Goal: Communication & Community: Share content

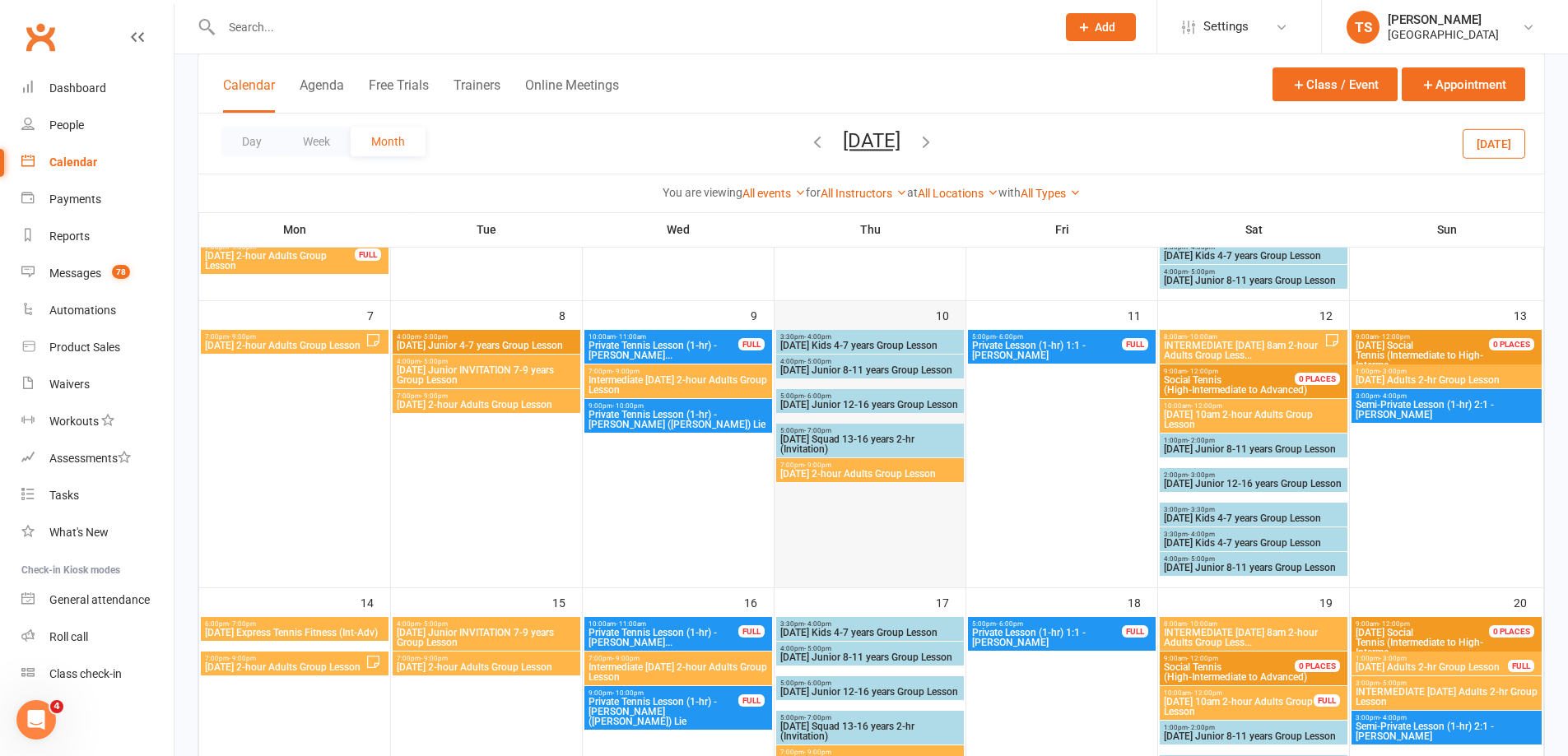
scroll to position [329, 0]
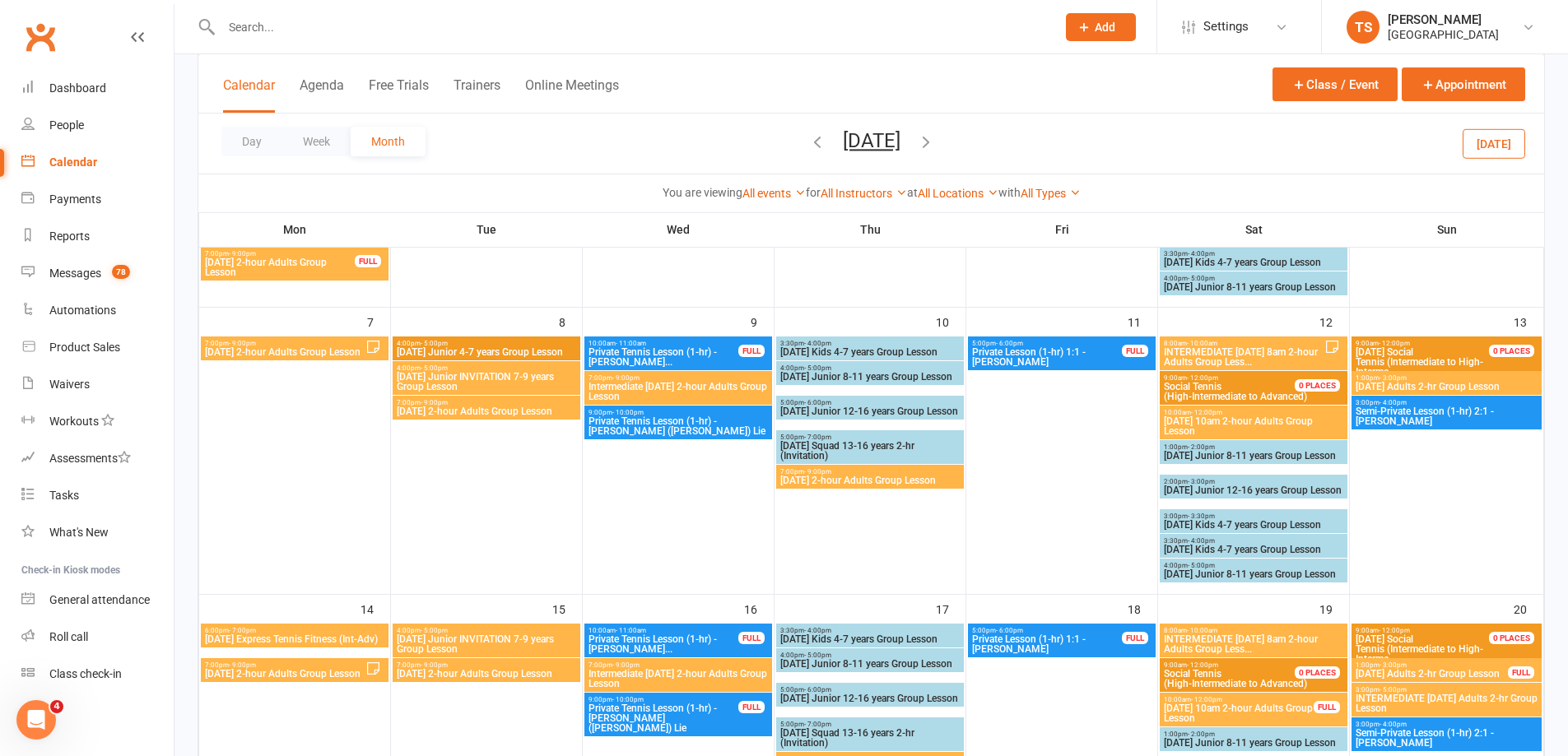
click at [935, 145] on icon "button" at bounding box center [925, 141] width 18 height 18
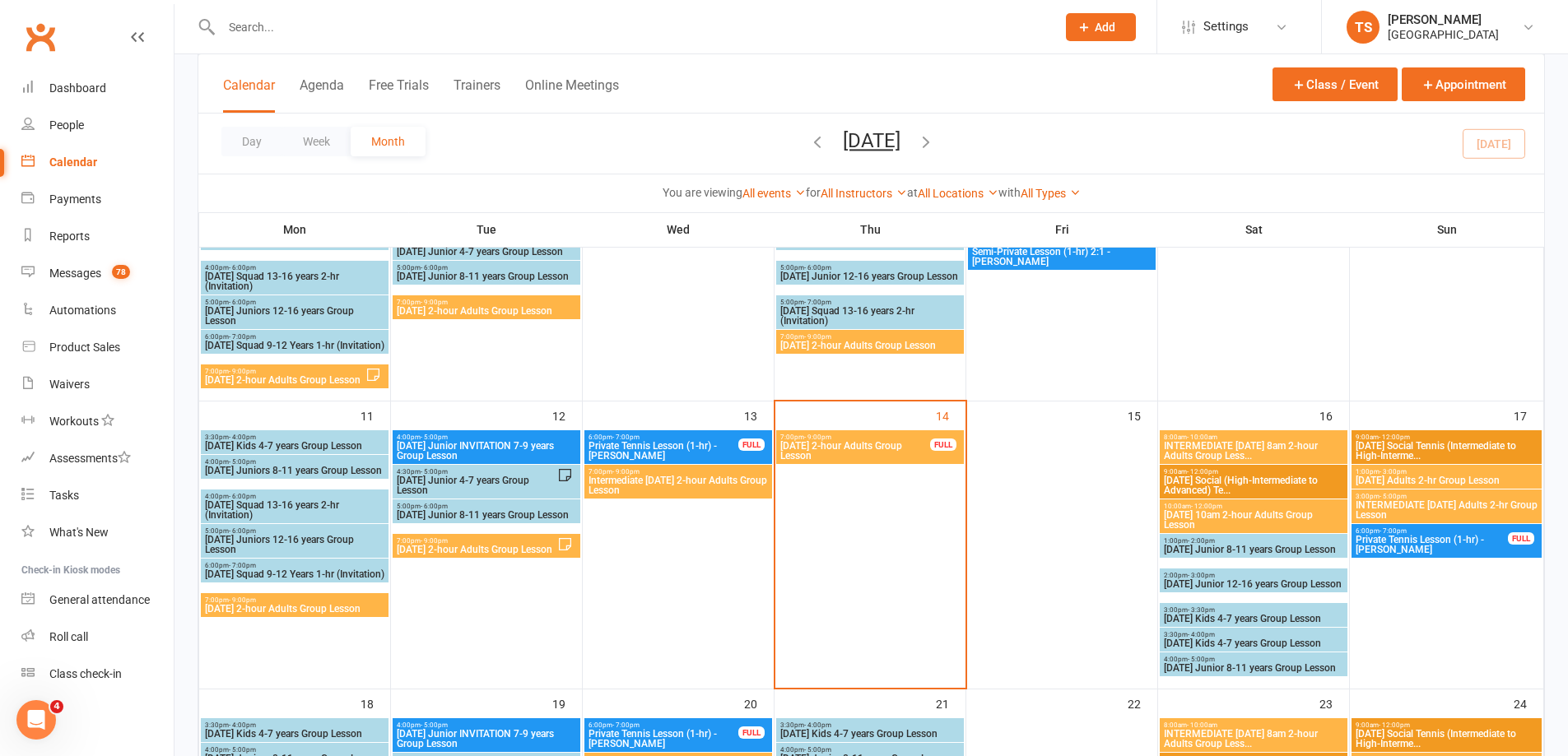
scroll to position [411, 0]
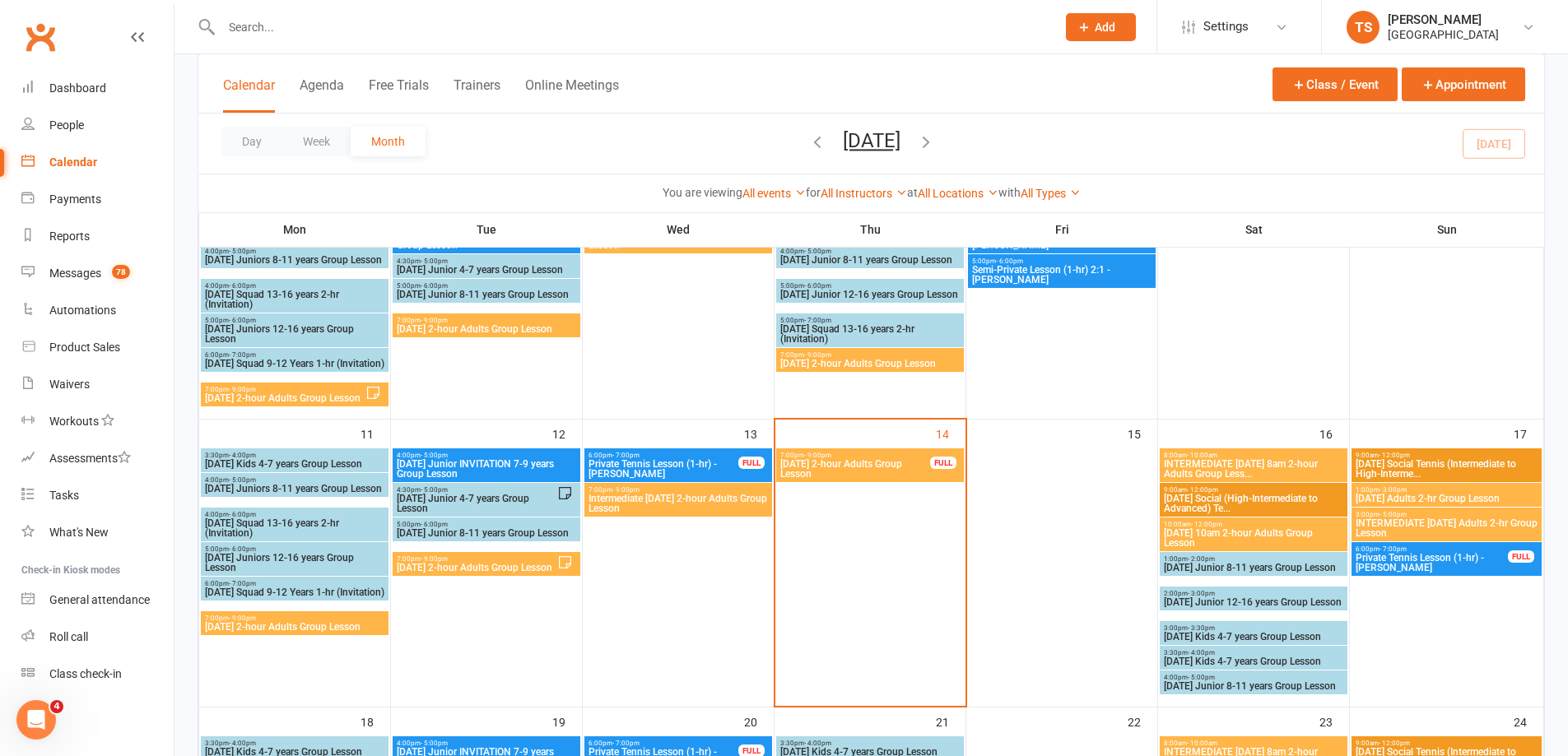
click at [849, 475] on span "[DATE] 2-hour Adults Group Lesson" at bounding box center [855, 469] width 151 height 19
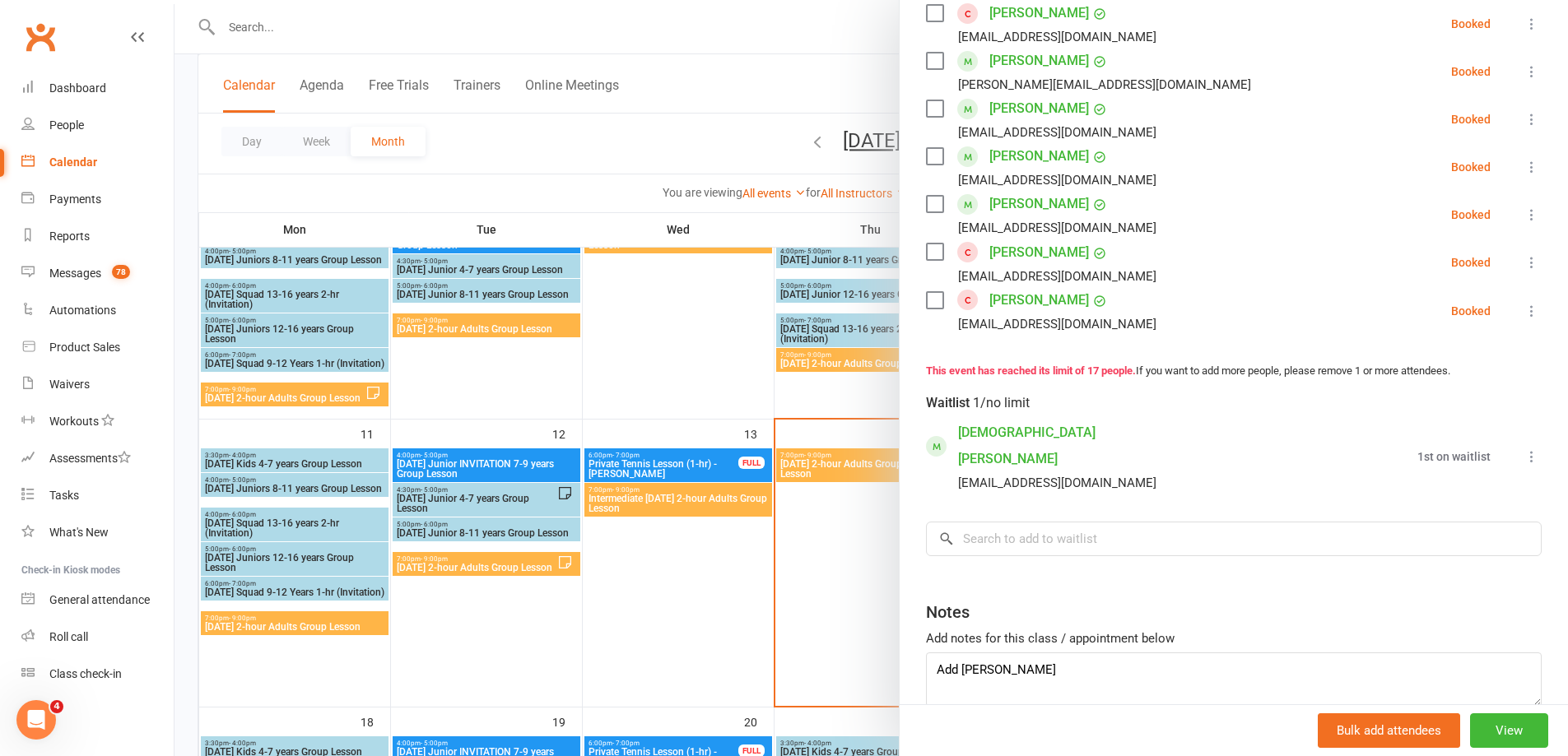
scroll to position [823, 0]
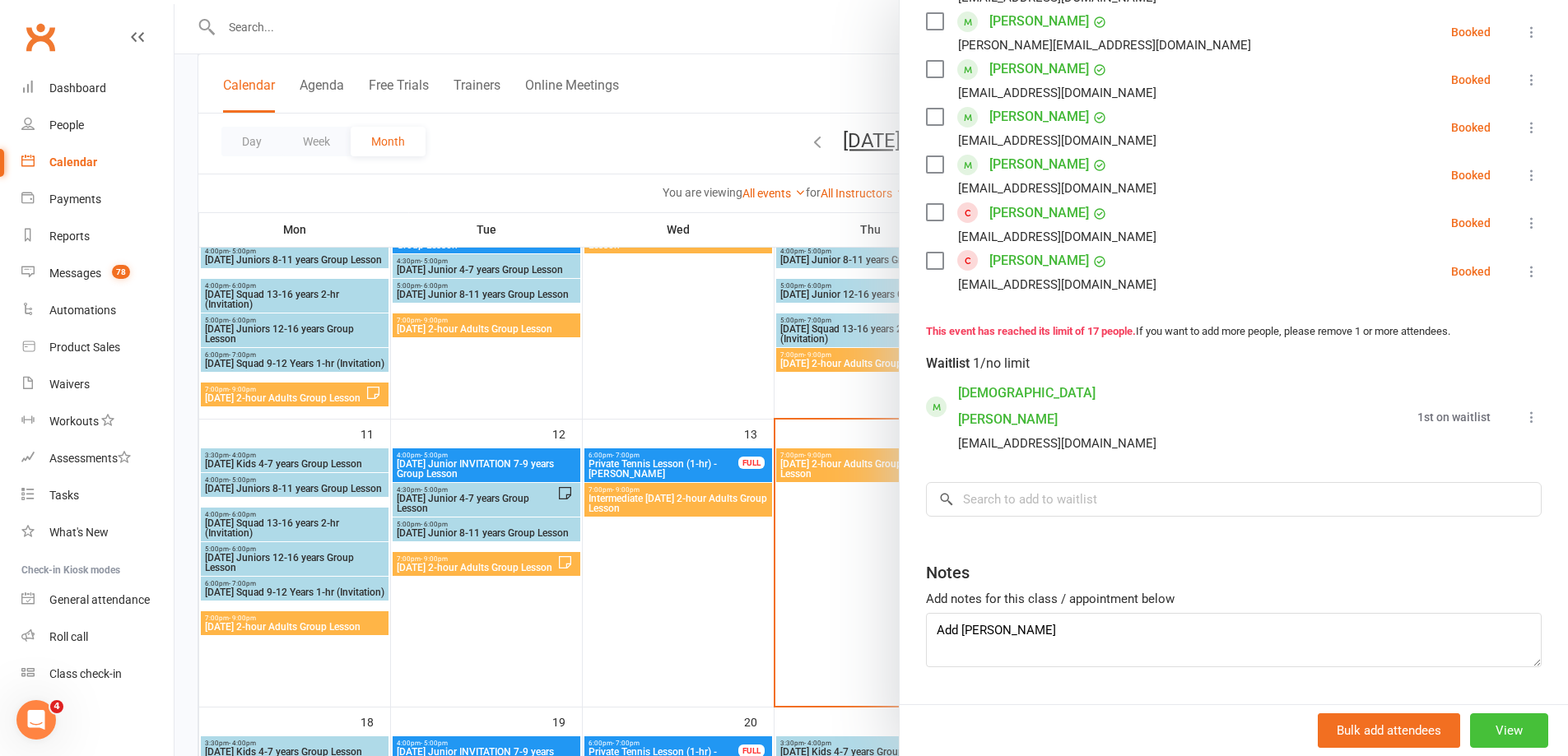
click at [1474, 726] on button "View" at bounding box center [1509, 731] width 79 height 35
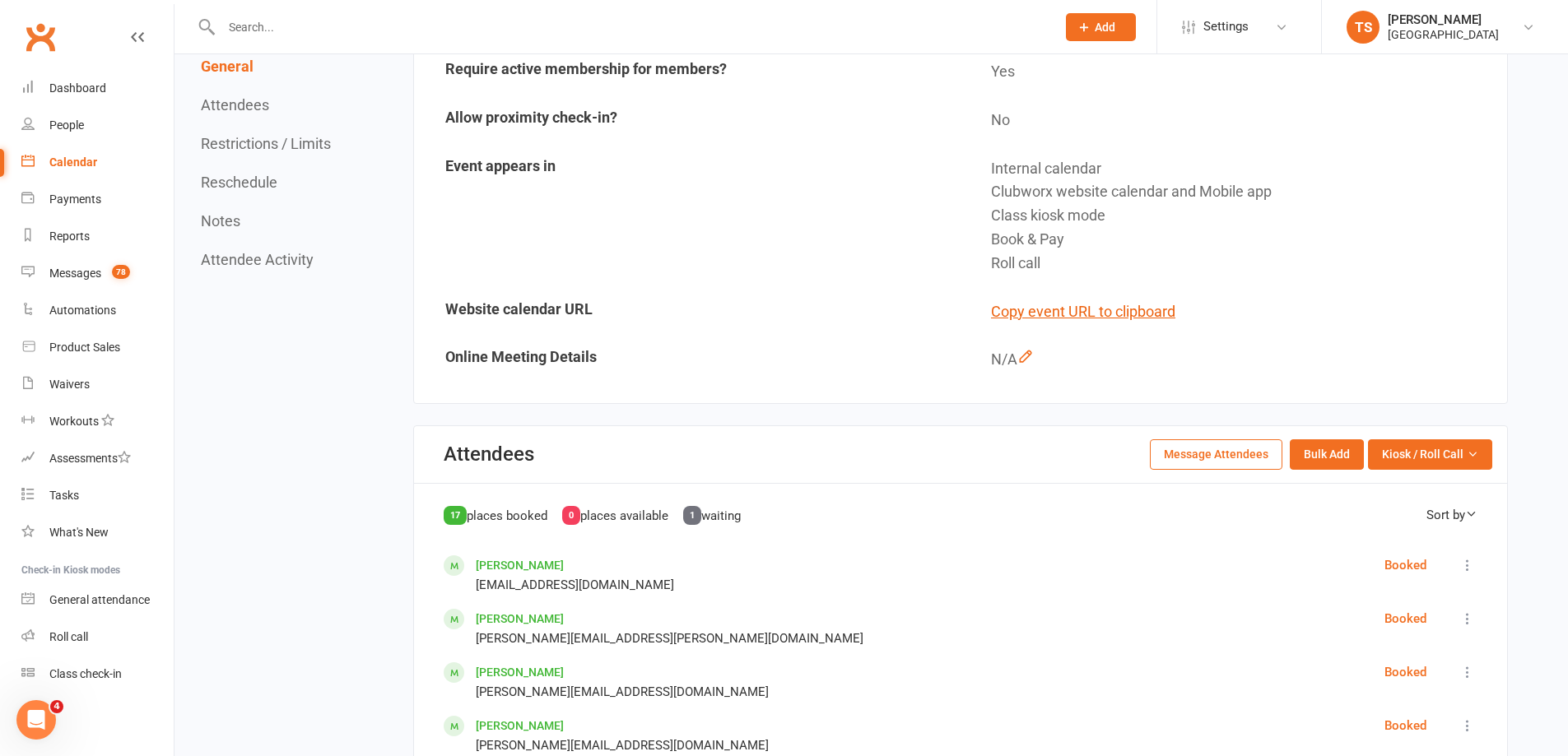
scroll to position [411, 0]
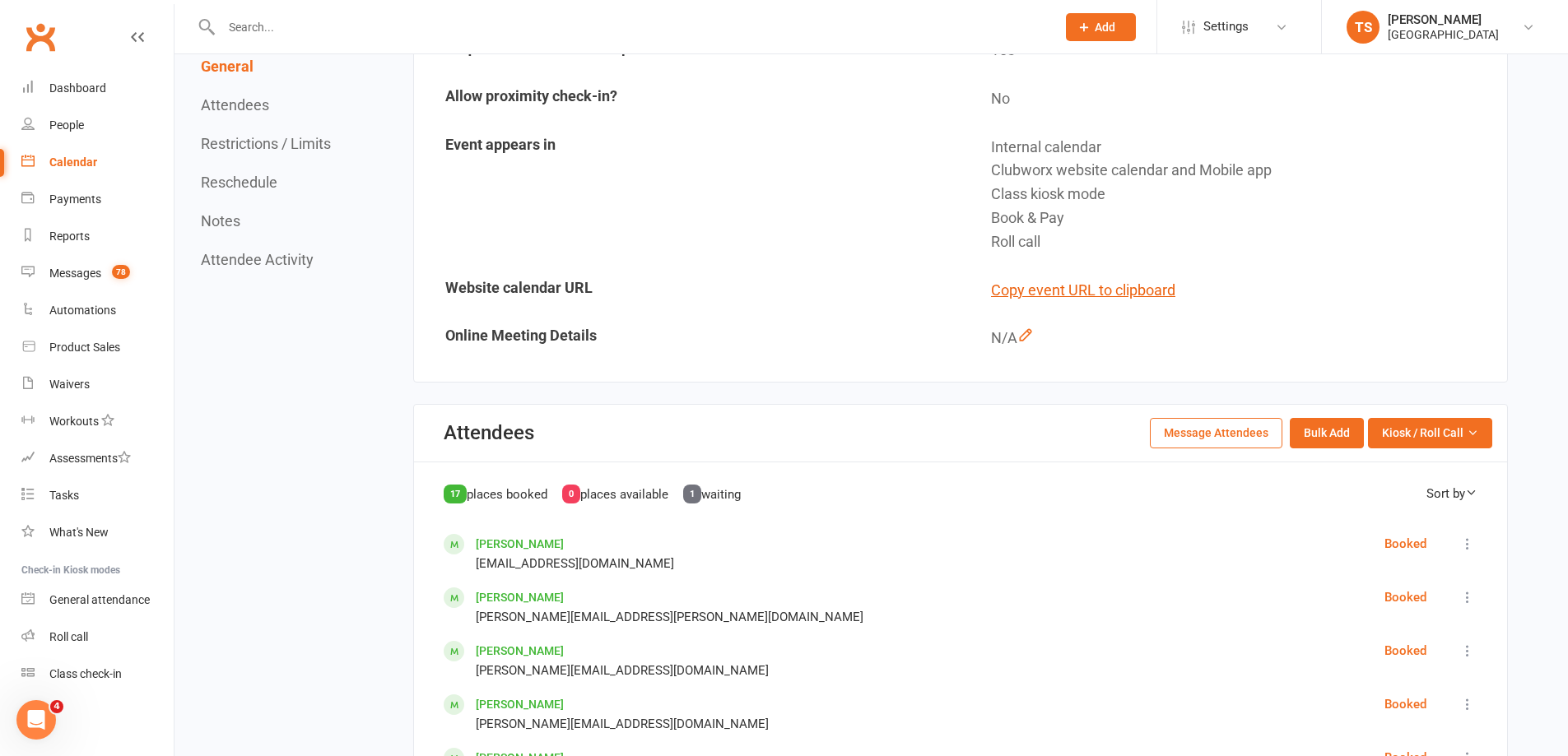
click at [1241, 430] on button "Message Attendees" at bounding box center [1216, 433] width 132 height 30
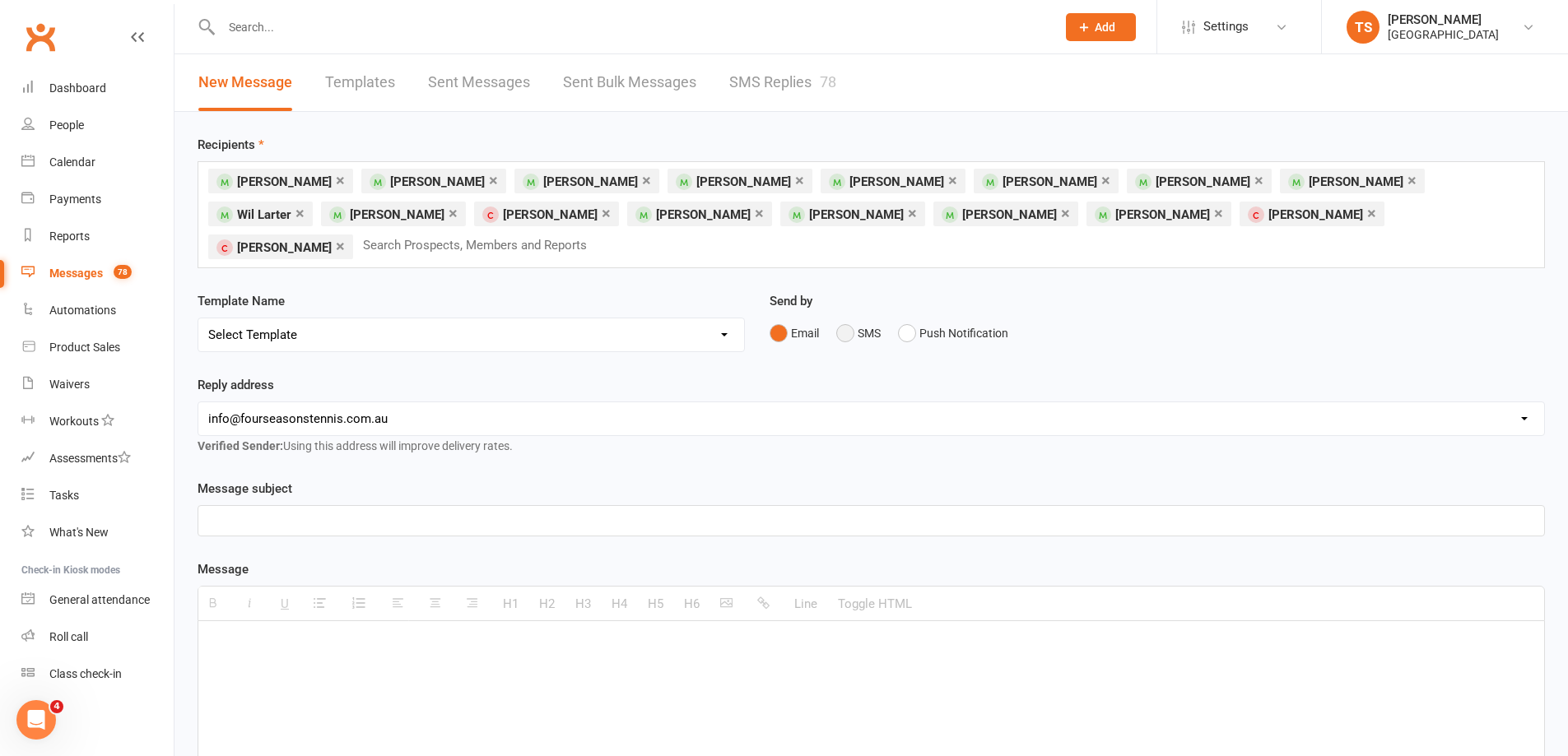
click at [849, 317] on button "SMS" at bounding box center [858, 333] width 45 height 31
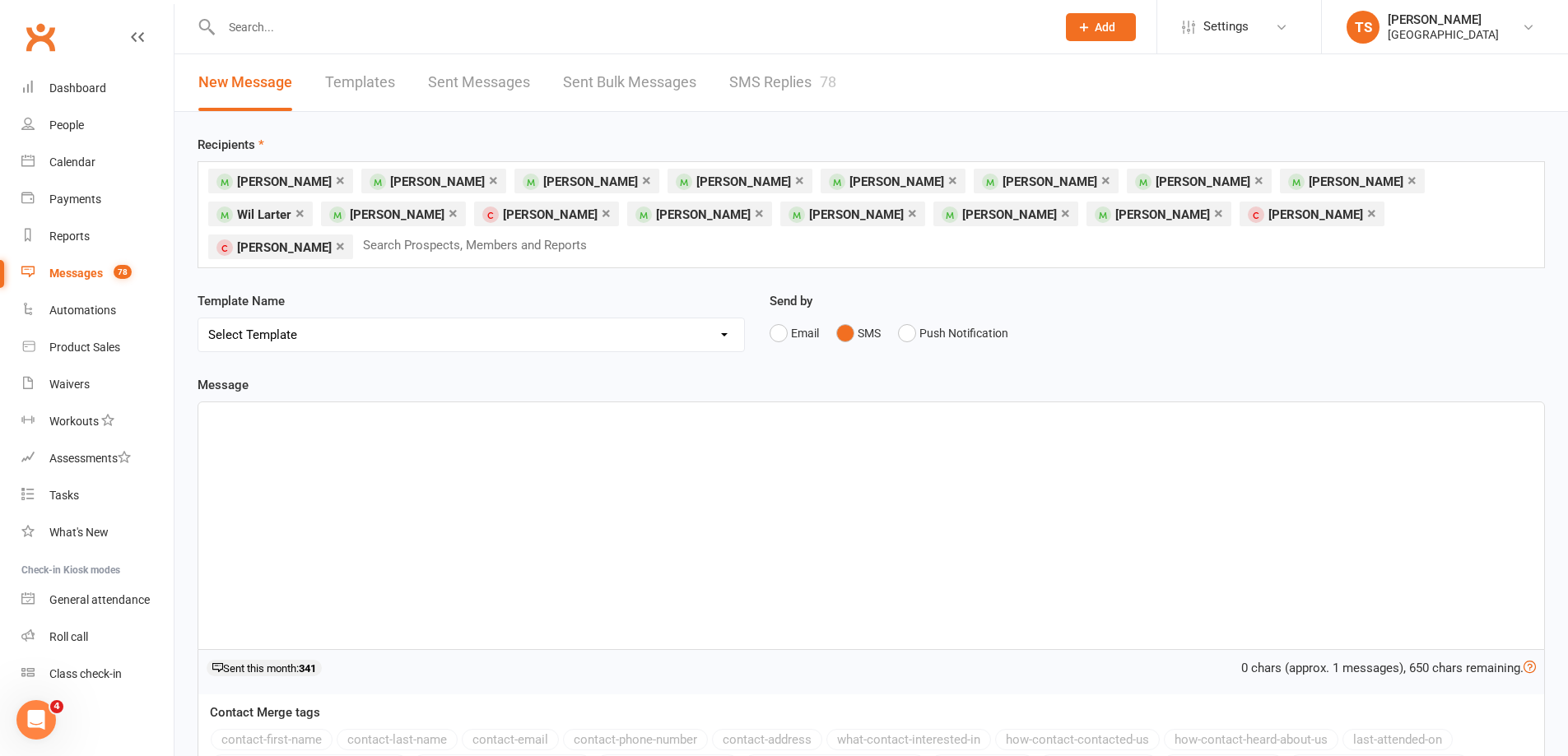
click at [203, 403] on div at bounding box center [871, 526] width 1346 height 247
click at [451, 411] on p "Too wet for tennis tonight! Sorry about that. You should be able to book into" at bounding box center [871, 420] width 1326 height 19
click at [798, 411] on p "Too wet for tennis tonight! Sorry about that. If you are of Intermediate level …" at bounding box center [871, 420] width 1326 height 19
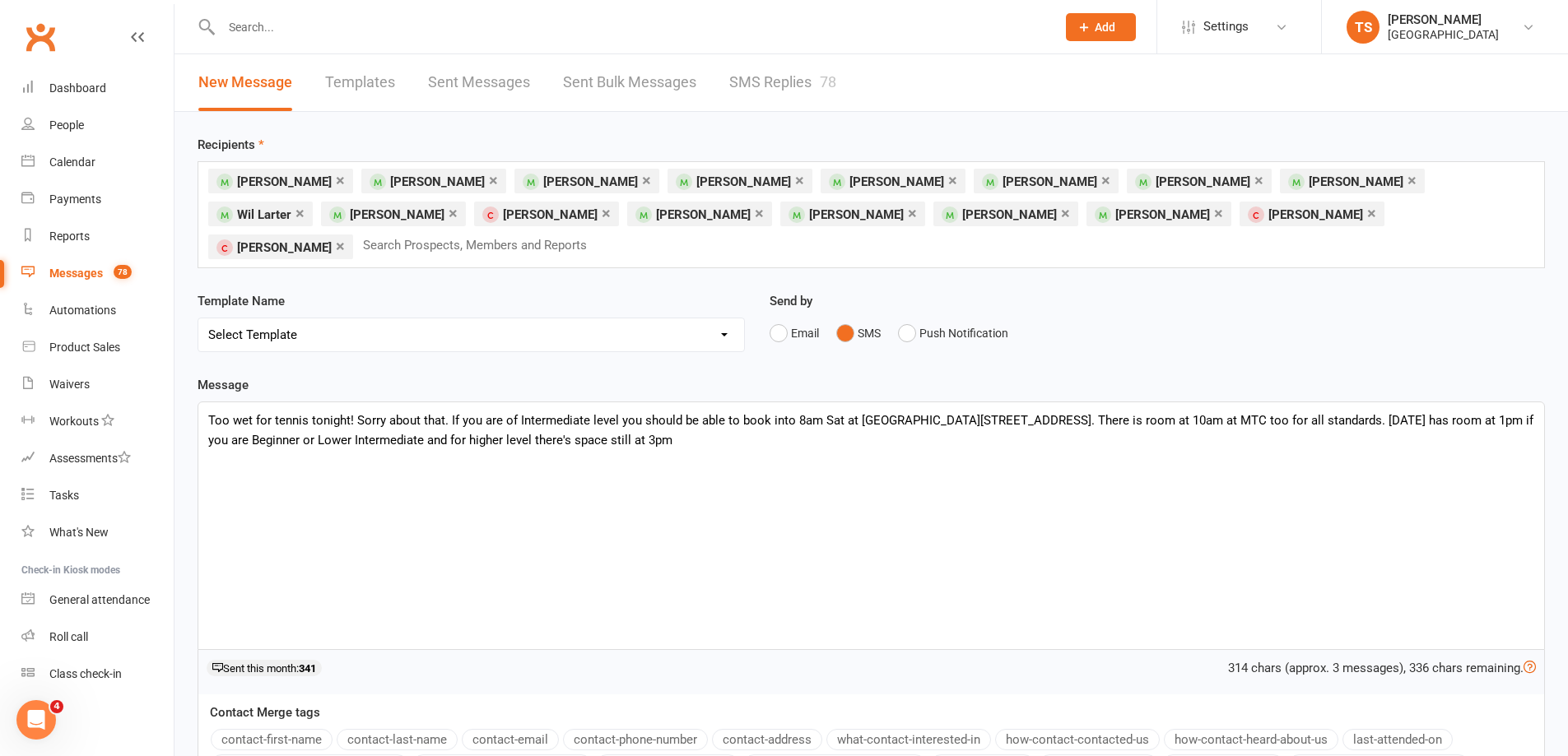
click at [1332, 411] on p "Too wet for tennis tonight! Sorry about that. If you are of Intermediate level …" at bounding box center [871, 430] width 1326 height 40
click at [533, 411] on p "Too wet for tennis tonight! Sorry about that. If you are of Intermediate level …" at bounding box center [871, 430] width 1326 height 40
click at [689, 411] on p "Too wet for tennis tonight! Sorry about that. If you are of Intermediate level …" at bounding box center [871, 430] width 1326 height 40
click at [738, 411] on p "Too wet for tennis tonight! Sorry about that. If you are of Intermediate level …" at bounding box center [871, 430] width 1326 height 40
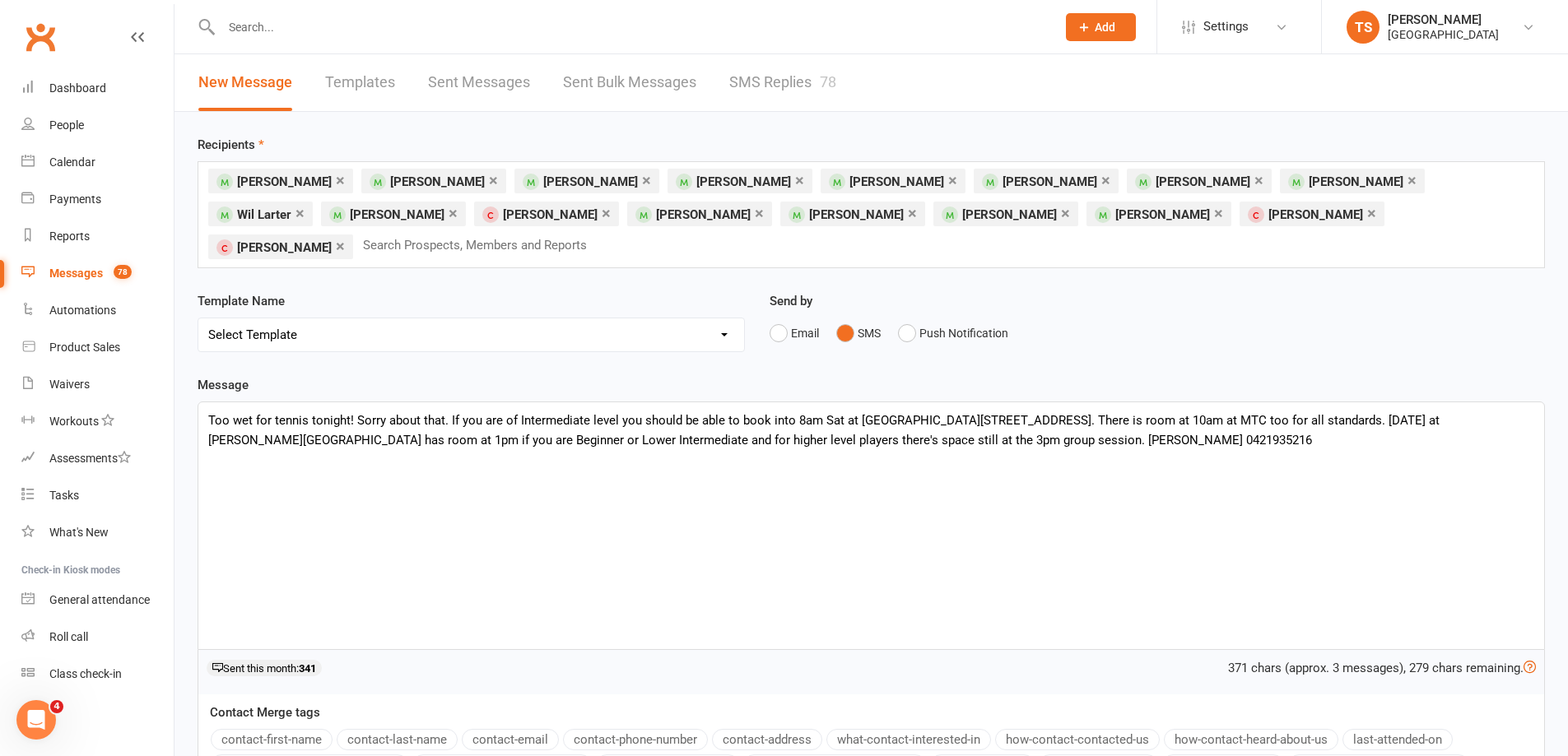
click at [842, 411] on p "Too wet for tennis tonight! Sorry about that. If you are of Intermediate level …" at bounding box center [871, 430] width 1326 height 40
click at [926, 411] on p "Too wet for tennis tonight! Sorry about that. If you are of Intermediate level …" at bounding box center [871, 430] width 1326 height 40
drag, startPoint x: 1047, startPoint y: 386, endPoint x: 1024, endPoint y: 386, distance: 23.0
click at [1024, 411] on p "Too wet for tennis tonight! Sorry about that. If you are of Intermediate level …" at bounding box center [871, 430] width 1326 height 40
click at [1062, 411] on p "Too wet for tennis tonight! Sorry about that. If you are of Intermediate level …" at bounding box center [871, 430] width 1326 height 40
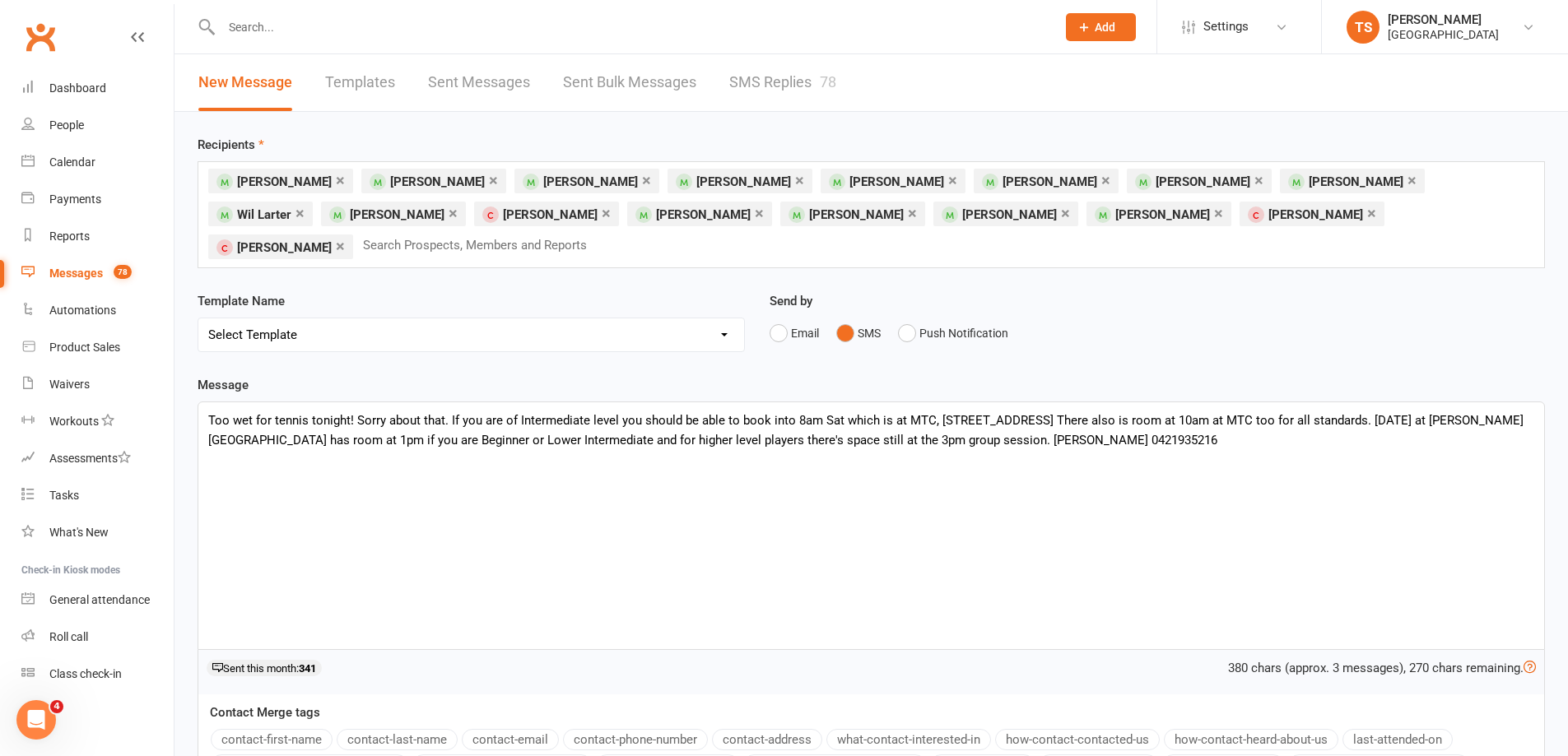
click at [460, 411] on p "Too wet for tennis tonight! Sorry about that. If you are of Intermediate level …" at bounding box center [871, 430] width 1326 height 40
drag, startPoint x: 726, startPoint y: 406, endPoint x: 715, endPoint y: 408, distance: 11.2
click at [715, 411] on p "Too wet for tennis tonight! Sorry about that. If you are of Intermediate level …" at bounding box center [871, 430] width 1326 height 40
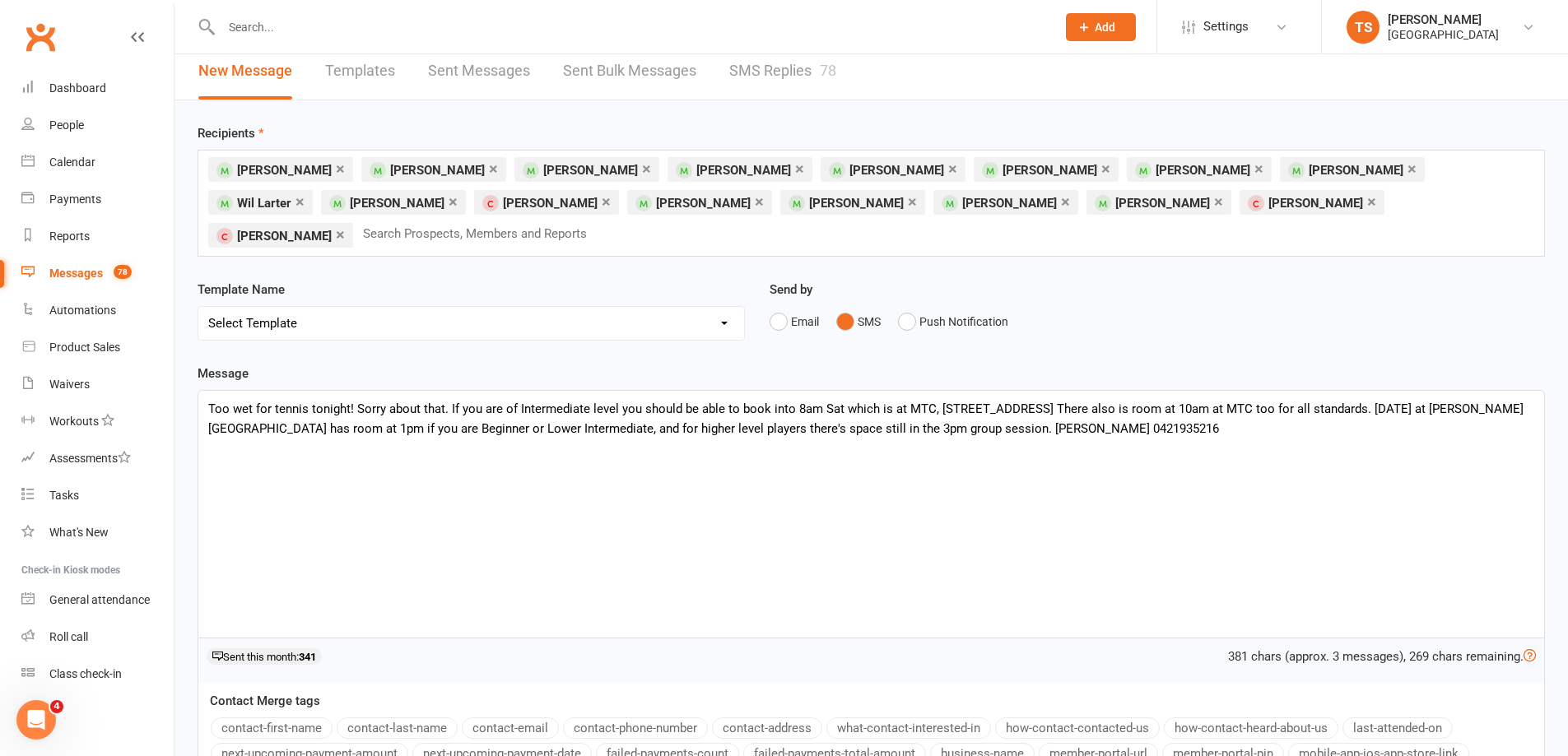
scroll to position [372, 0]
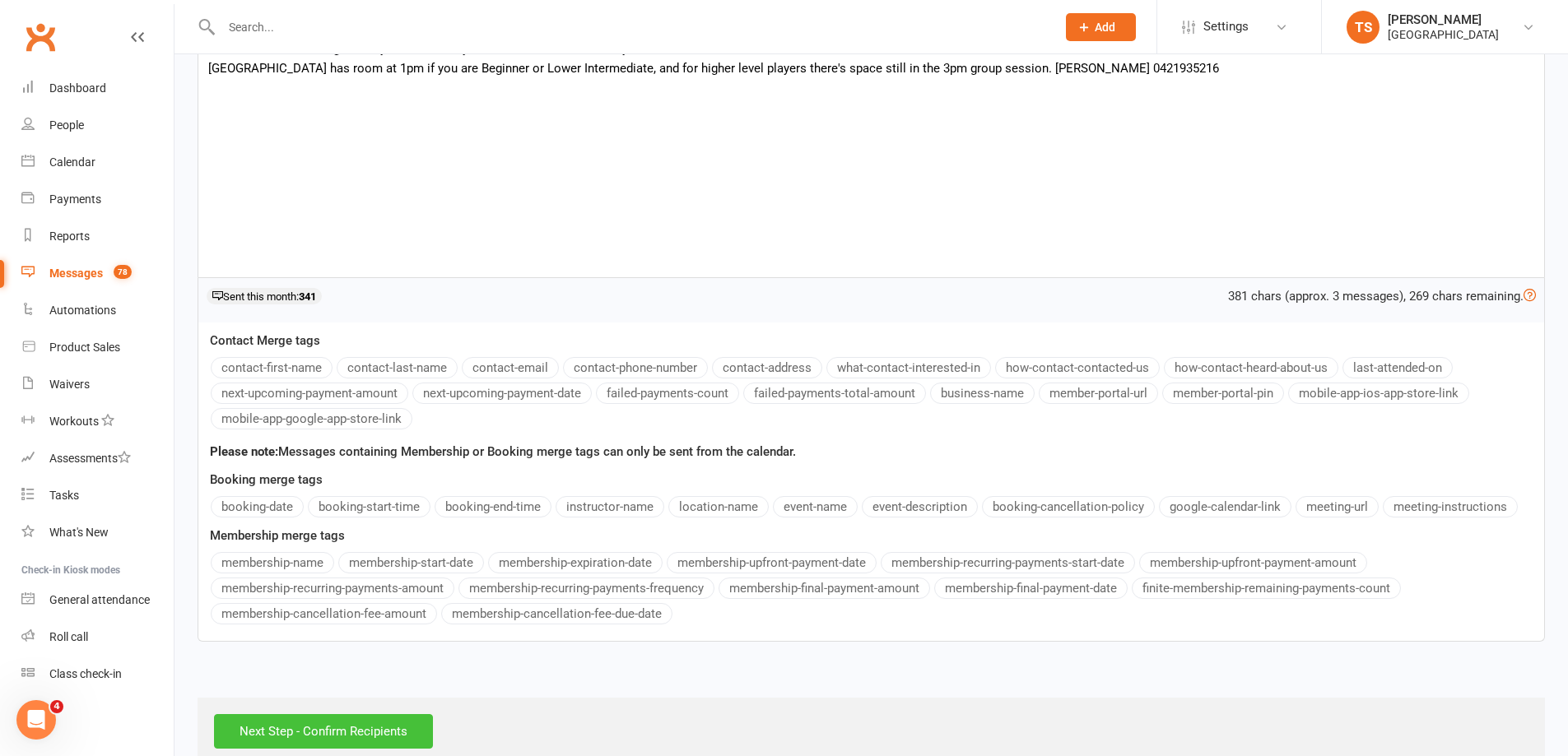
click at [317, 714] on input "Next Step - Confirm Recipients" at bounding box center [323, 732] width 219 height 35
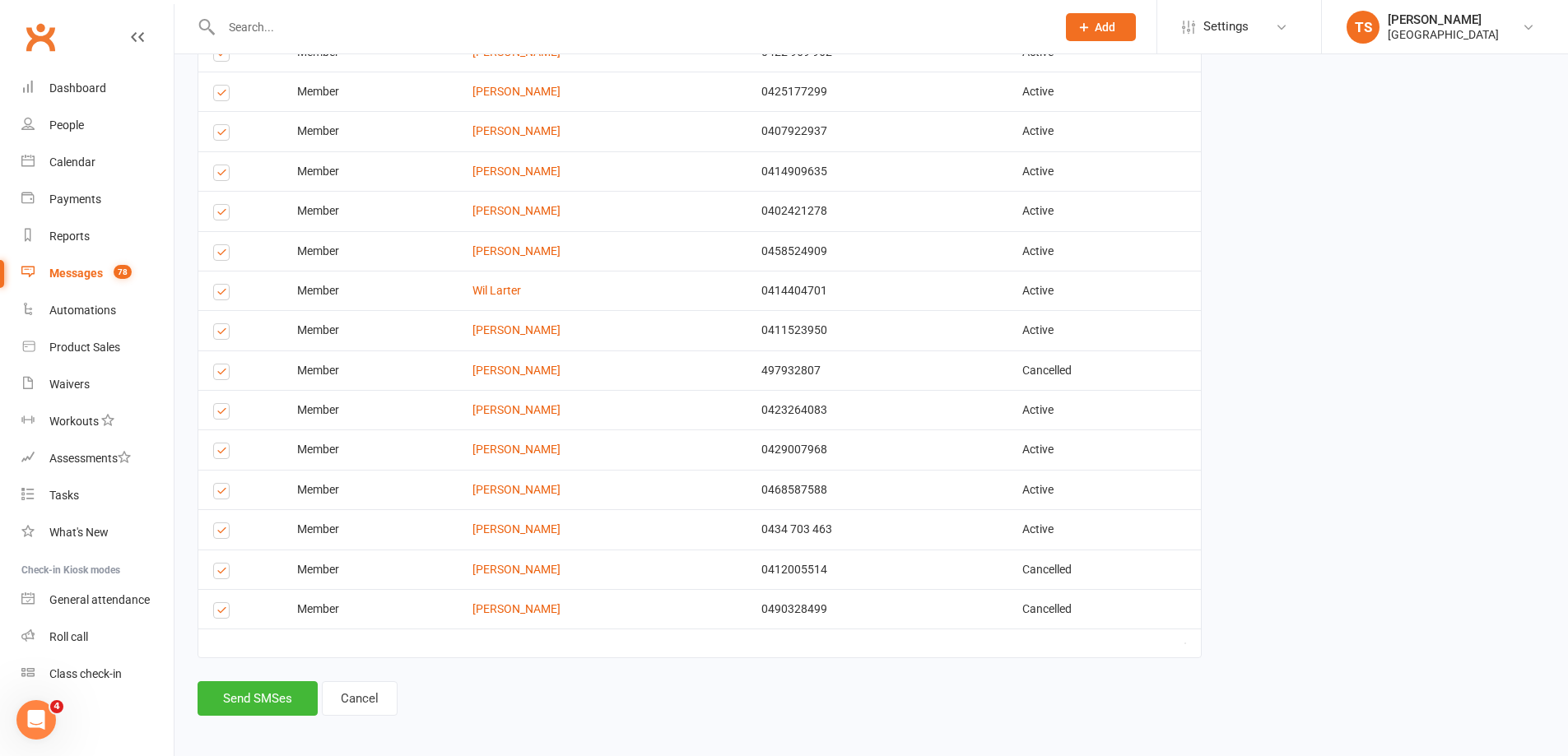
scroll to position [512, 0]
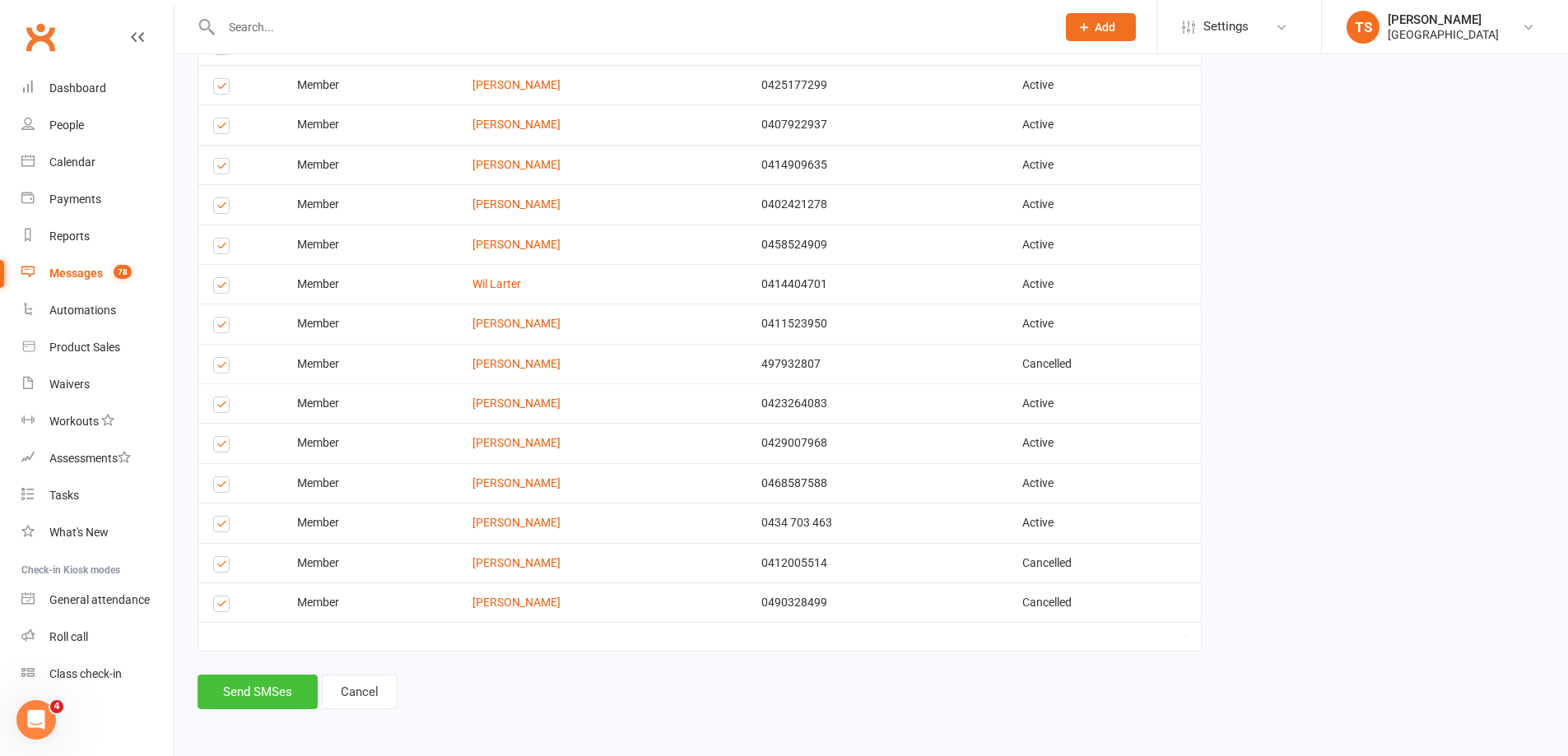
click at [249, 685] on button "Send SMSes" at bounding box center [257, 692] width 120 height 35
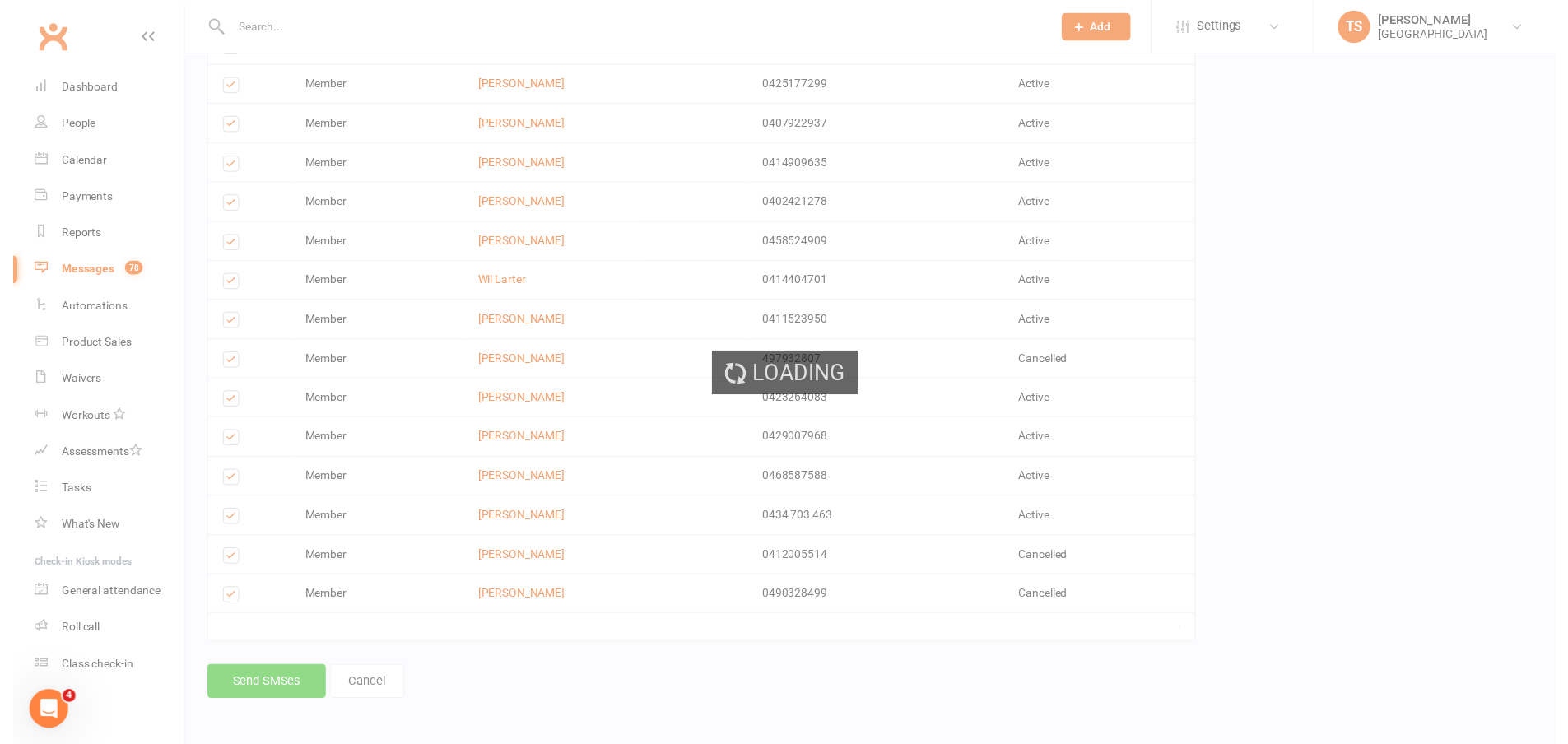
scroll to position [500, 0]
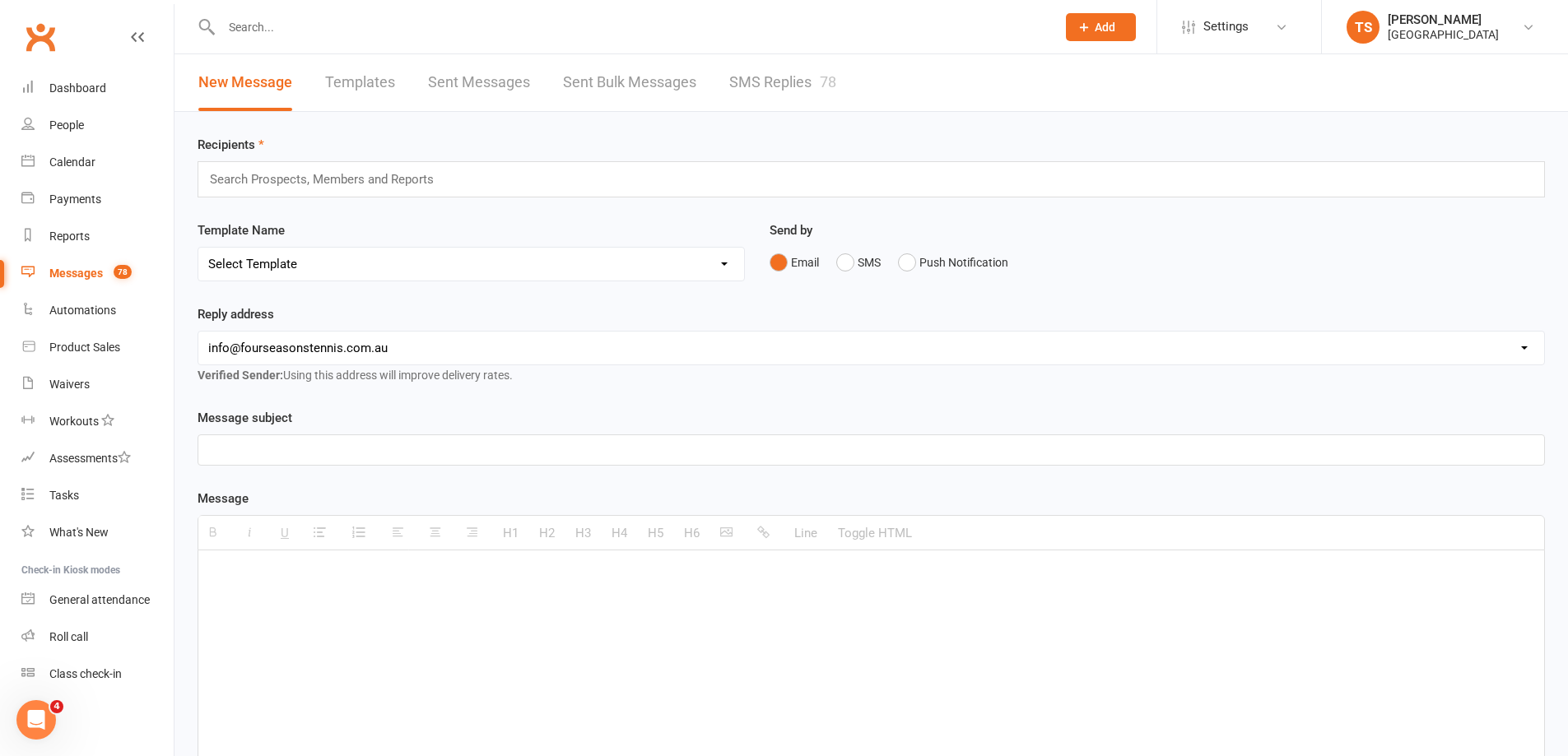
click at [624, 83] on link "Sent Bulk Messages" at bounding box center [629, 82] width 133 height 56
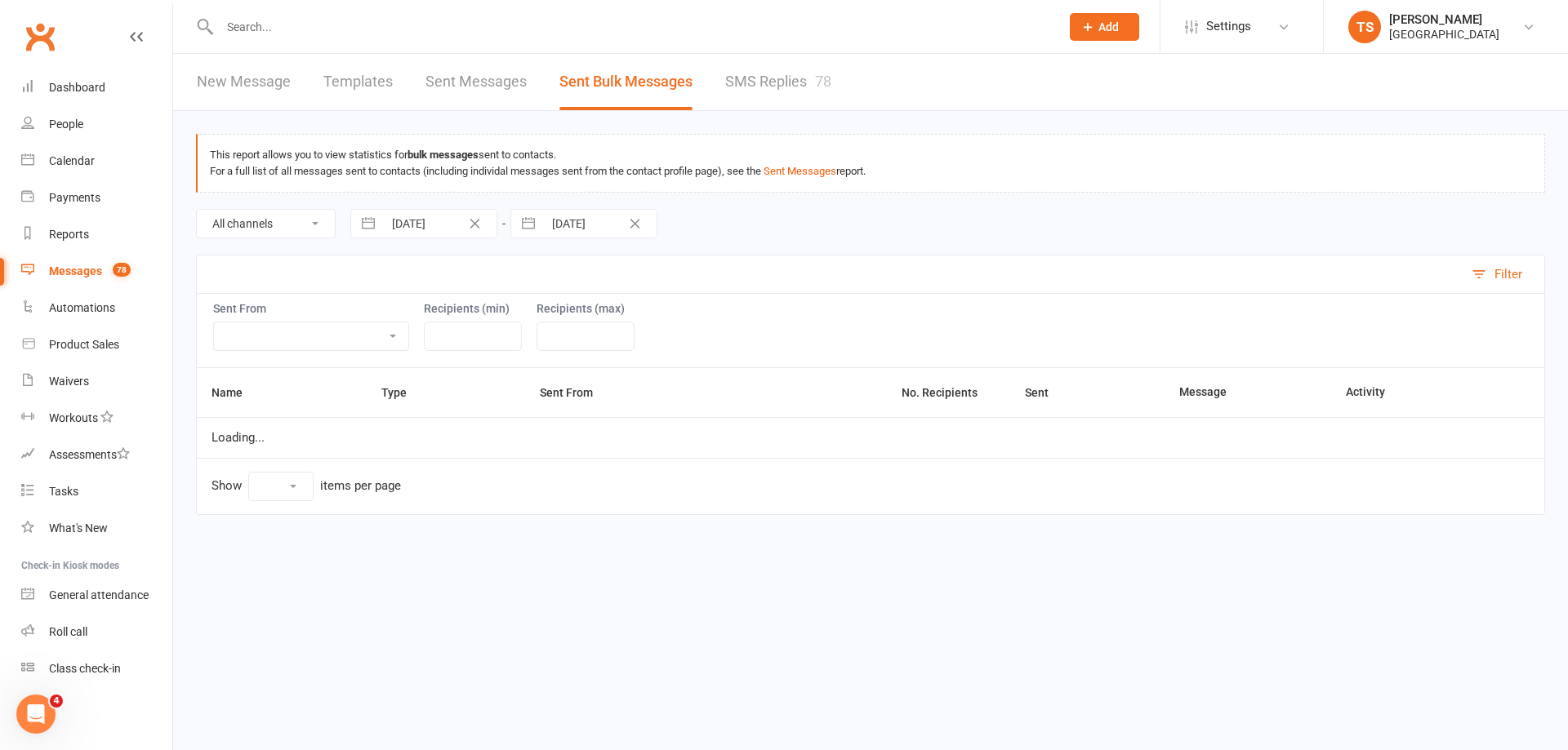
select select "10"
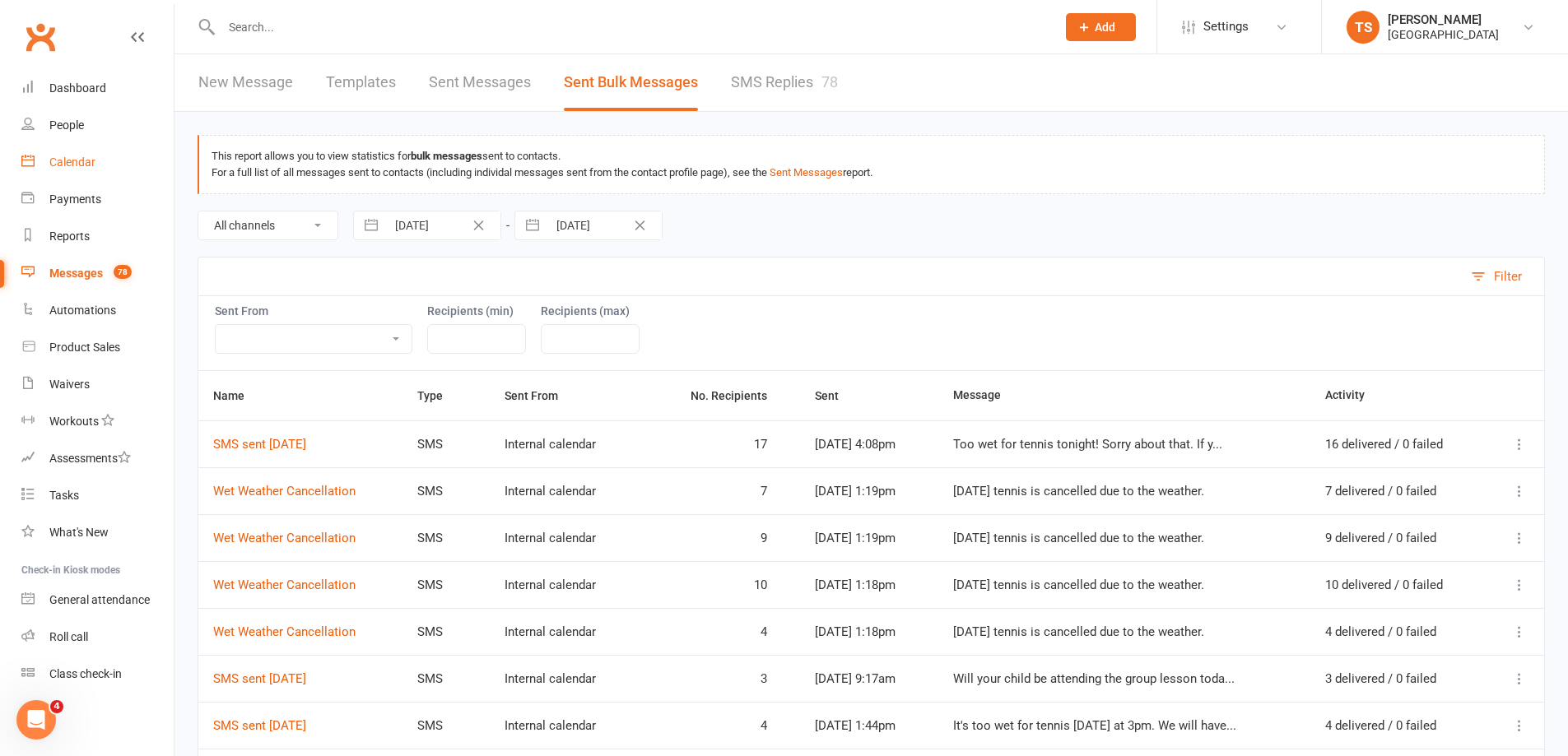
click at [76, 163] on div "Calendar" at bounding box center [72, 162] width 46 height 14
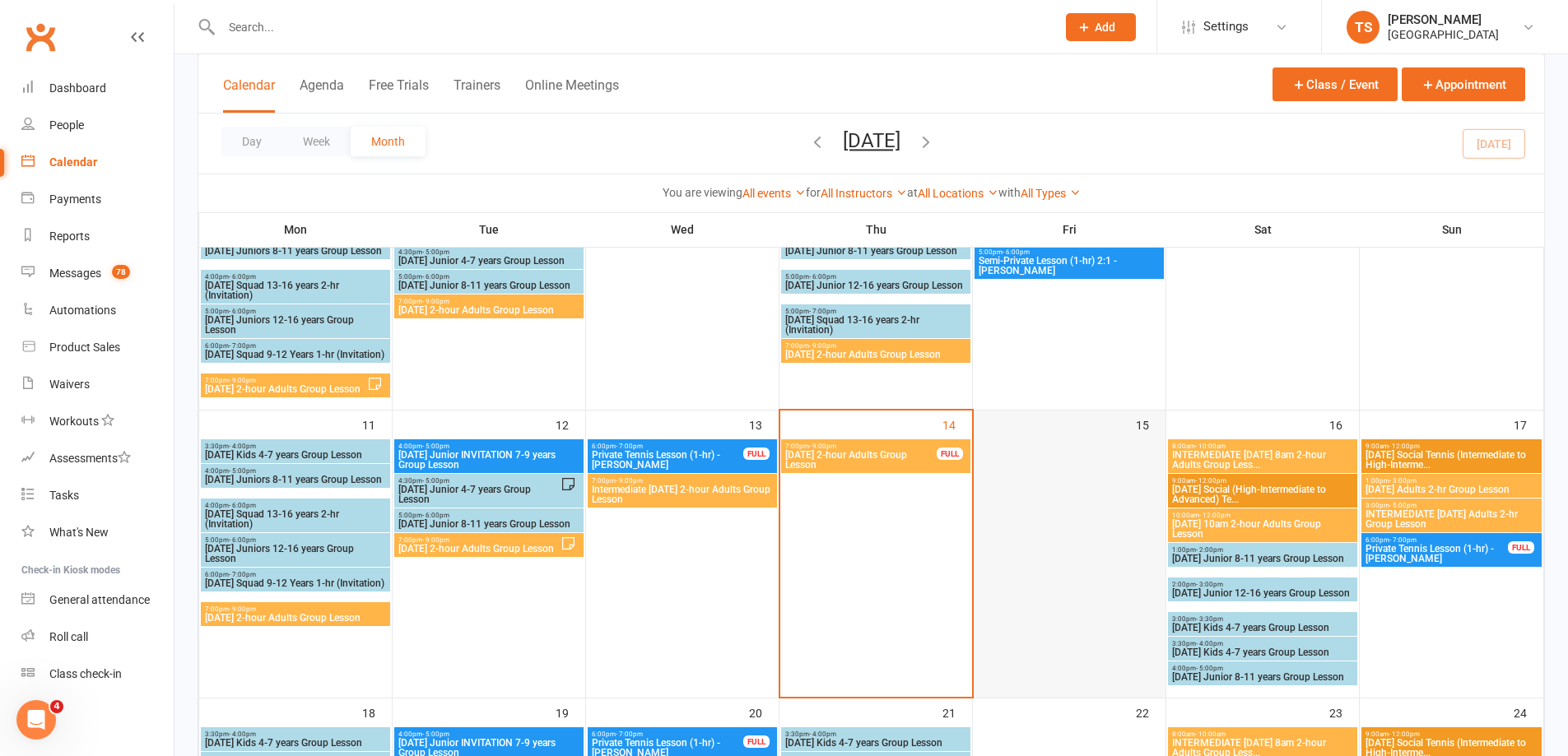
scroll to position [411, 0]
click at [907, 459] on span "[DATE] 2-hour Adults Group Lesson" at bounding box center [861, 459] width 153 height 19
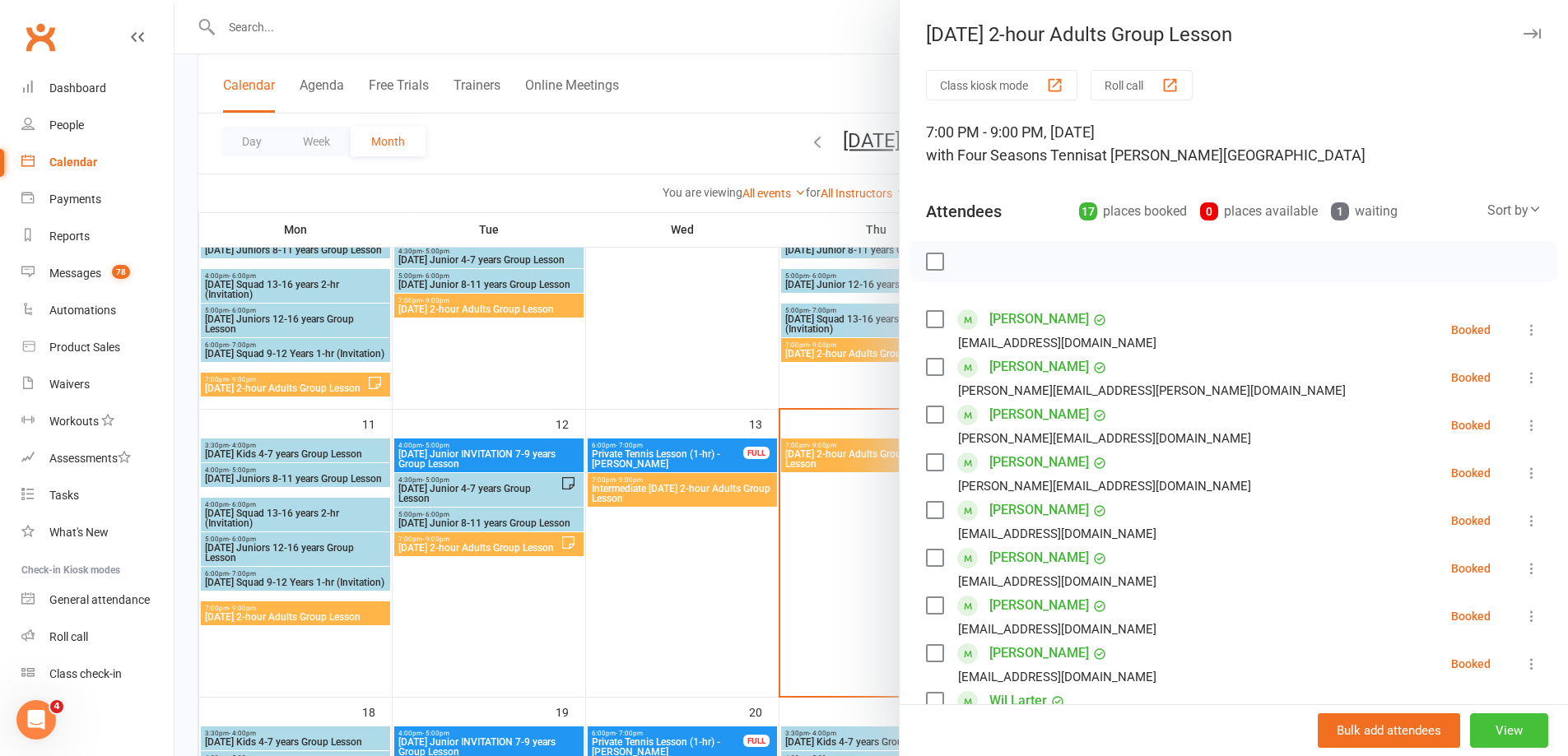
click at [1481, 734] on button "View" at bounding box center [1509, 731] width 79 height 35
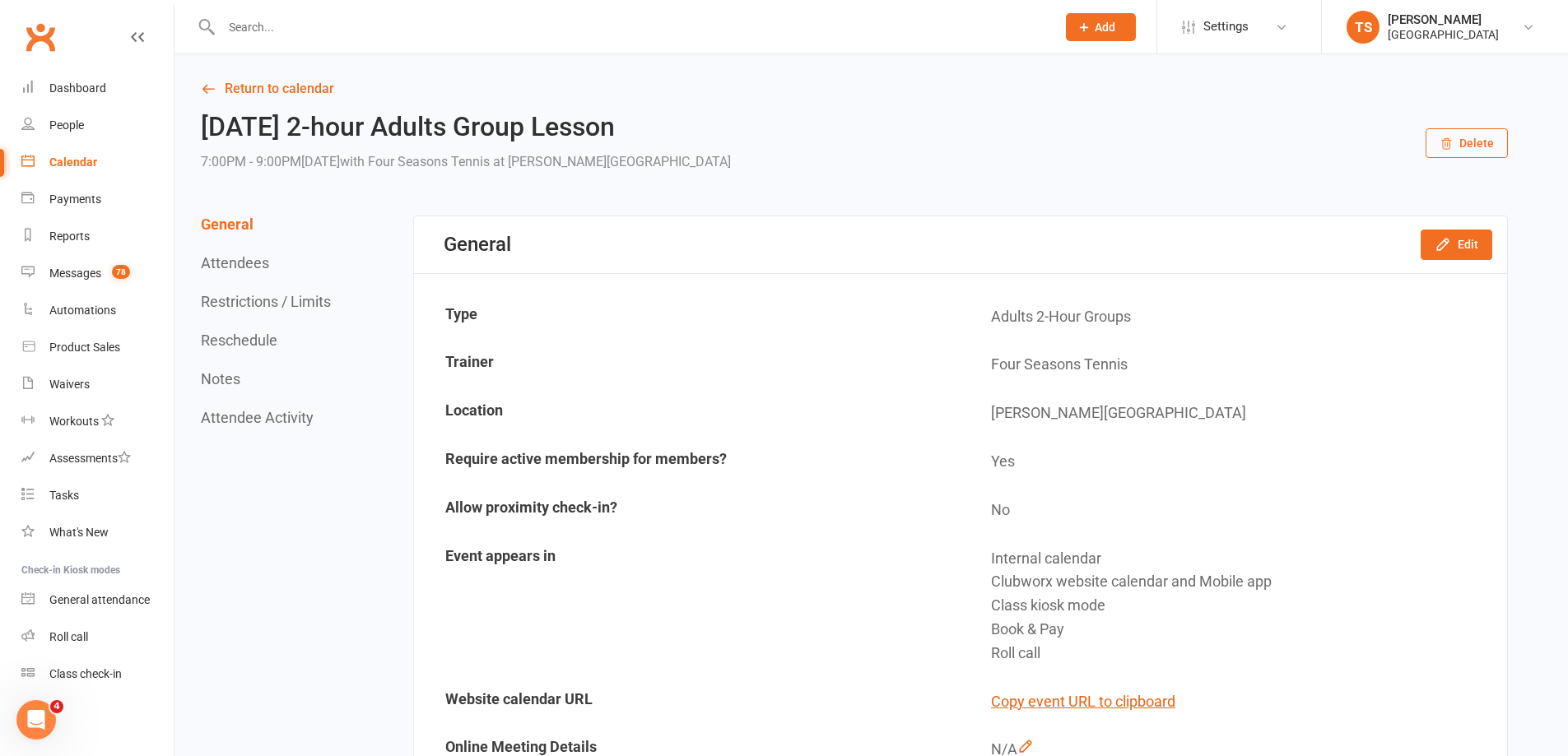
click at [1485, 137] on button "Delete" at bounding box center [1466, 143] width 83 height 30
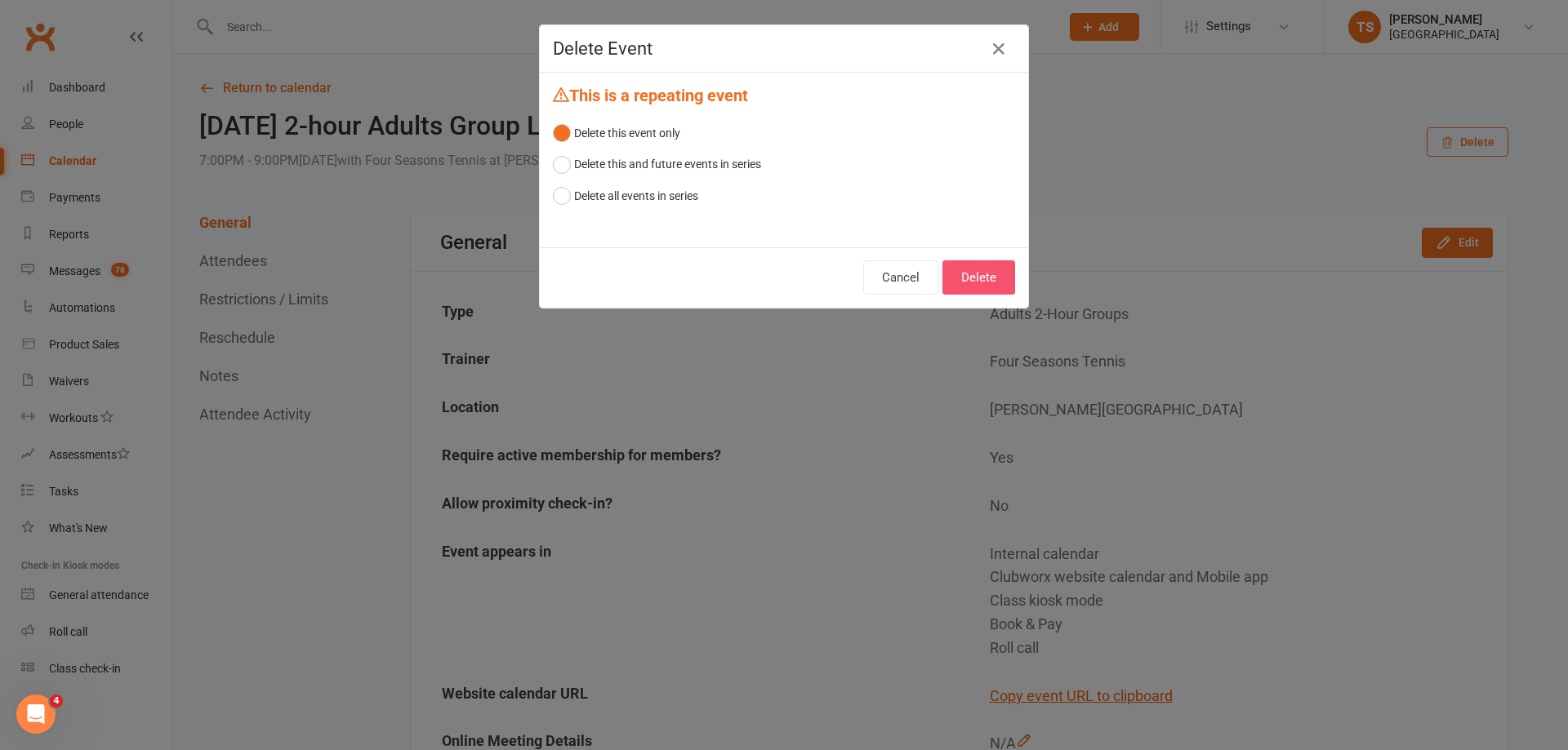
click at [970, 282] on button "Delete" at bounding box center [978, 277] width 72 height 35
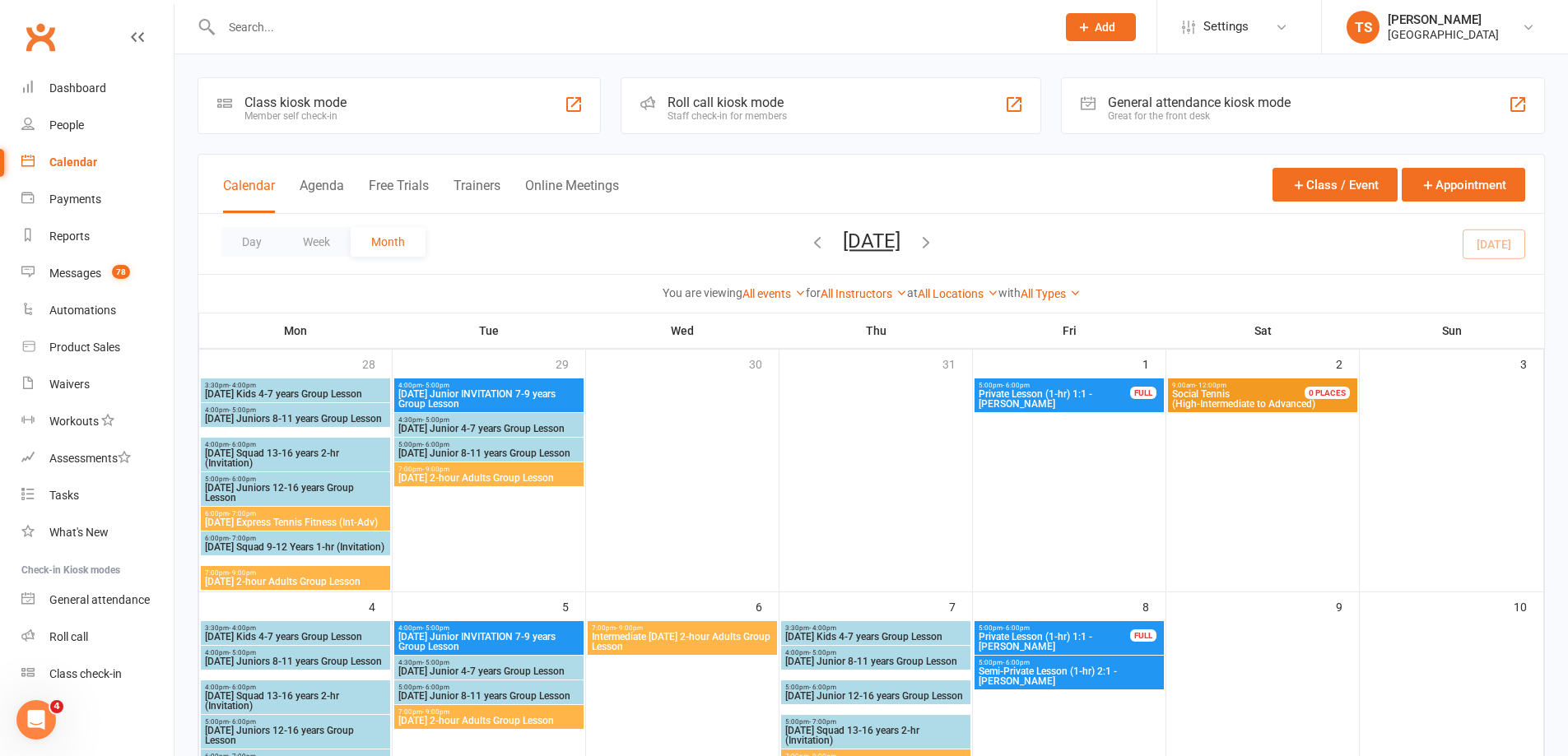
click at [73, 162] on div "Calendar" at bounding box center [73, 162] width 48 height 14
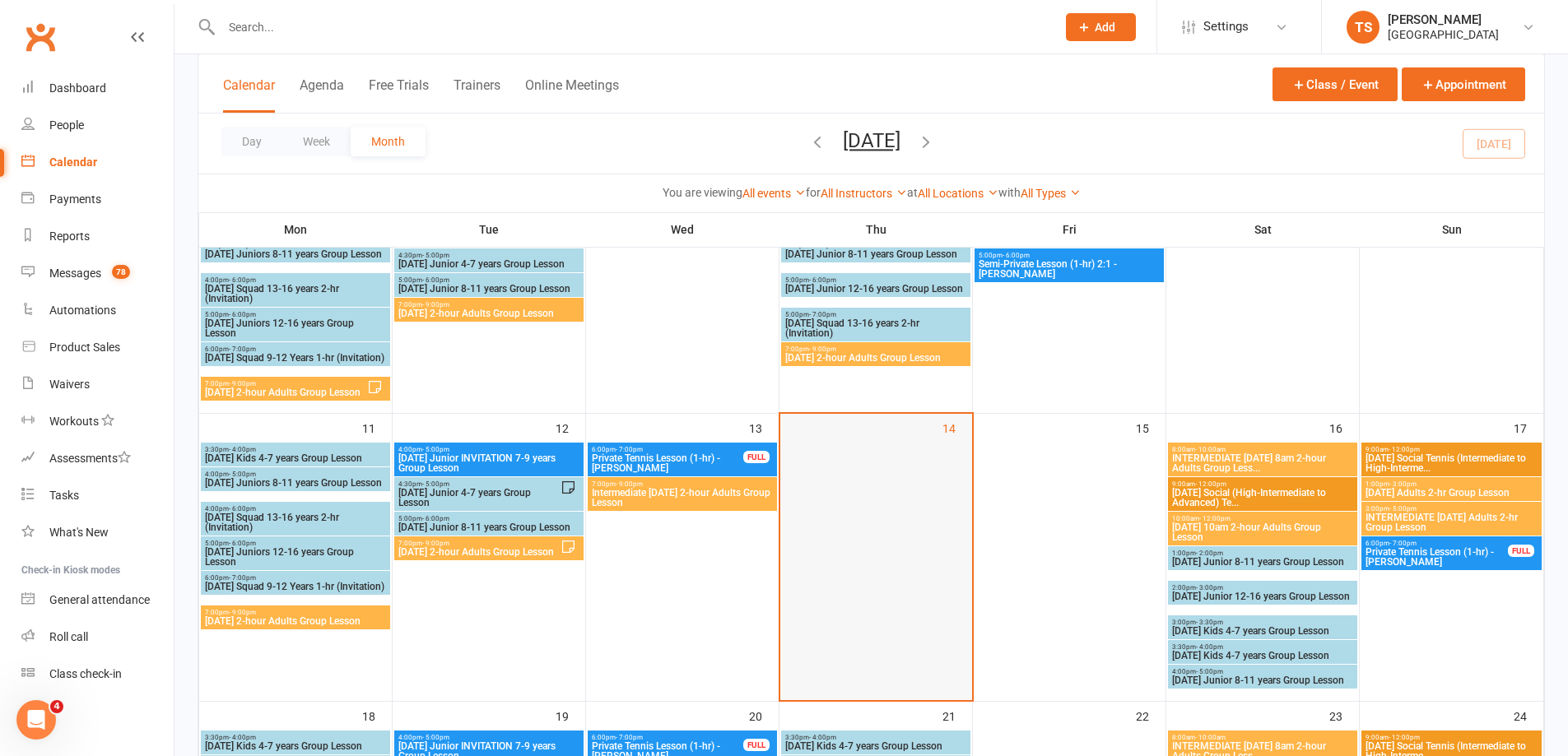
scroll to position [411, 0]
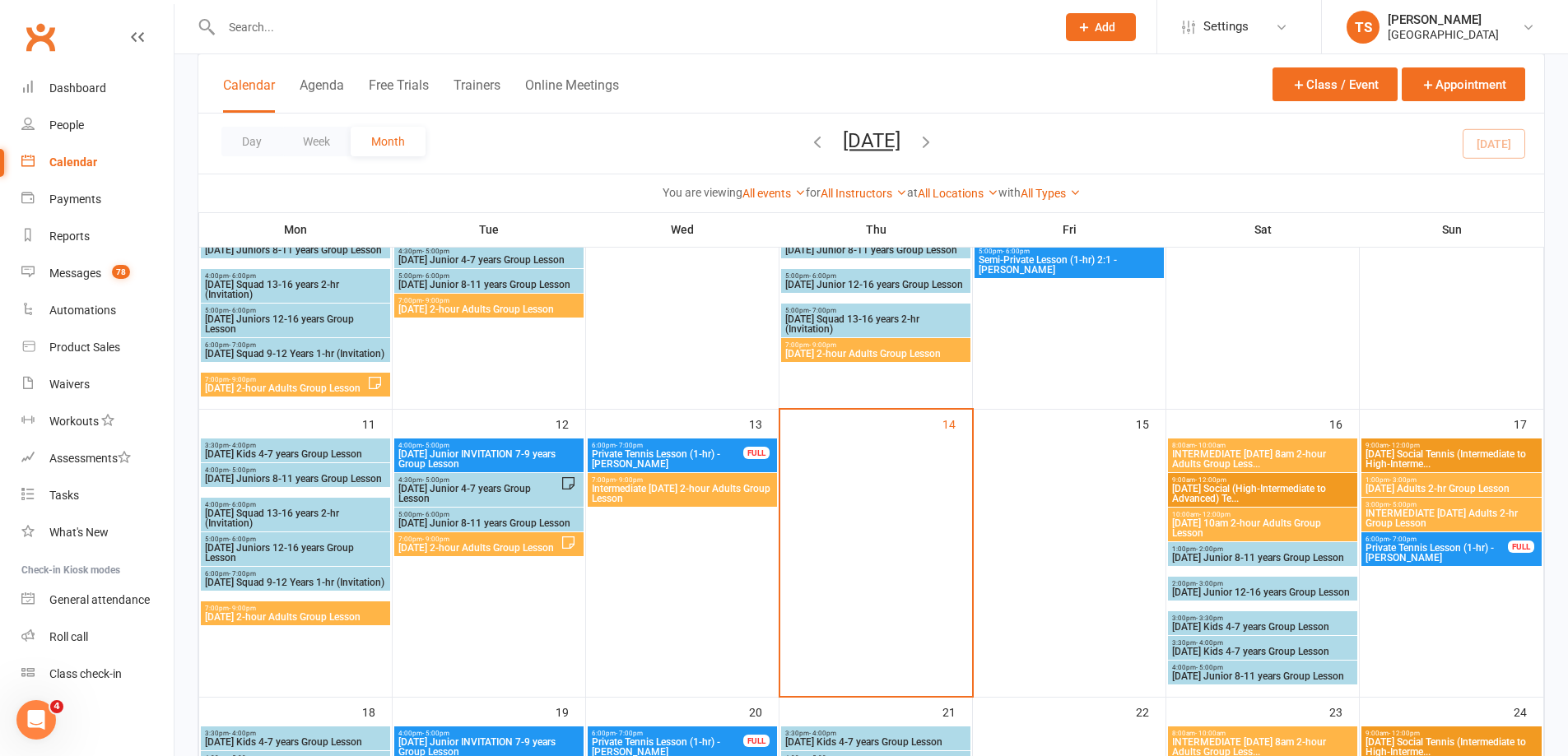
click at [1281, 454] on span "INTERMEDIATE [DATE] 8am 2-hour Adults Group Less..." at bounding box center [1262, 459] width 183 height 19
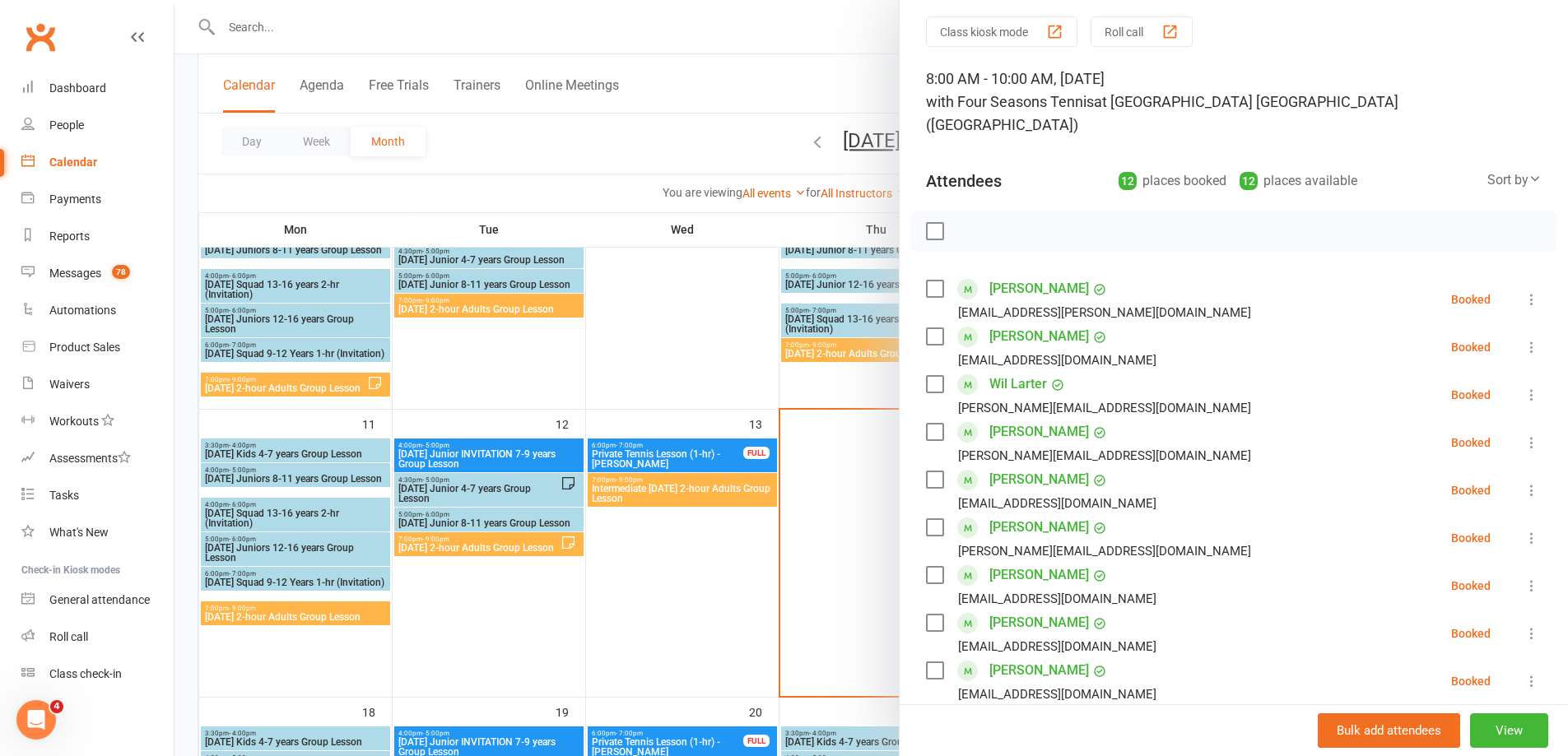
scroll to position [82, 0]
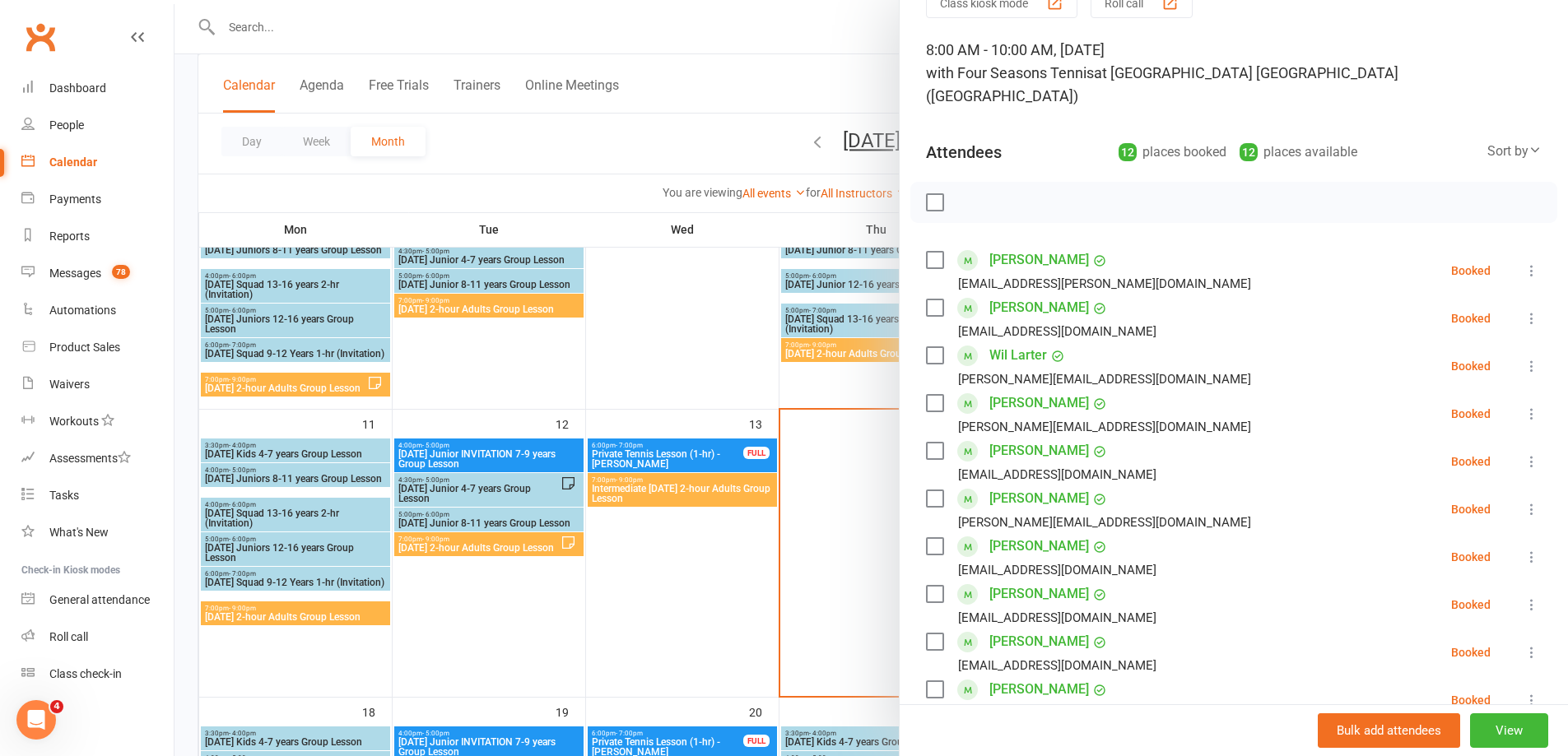
click at [699, 592] on div at bounding box center [871, 378] width 1393 height 756
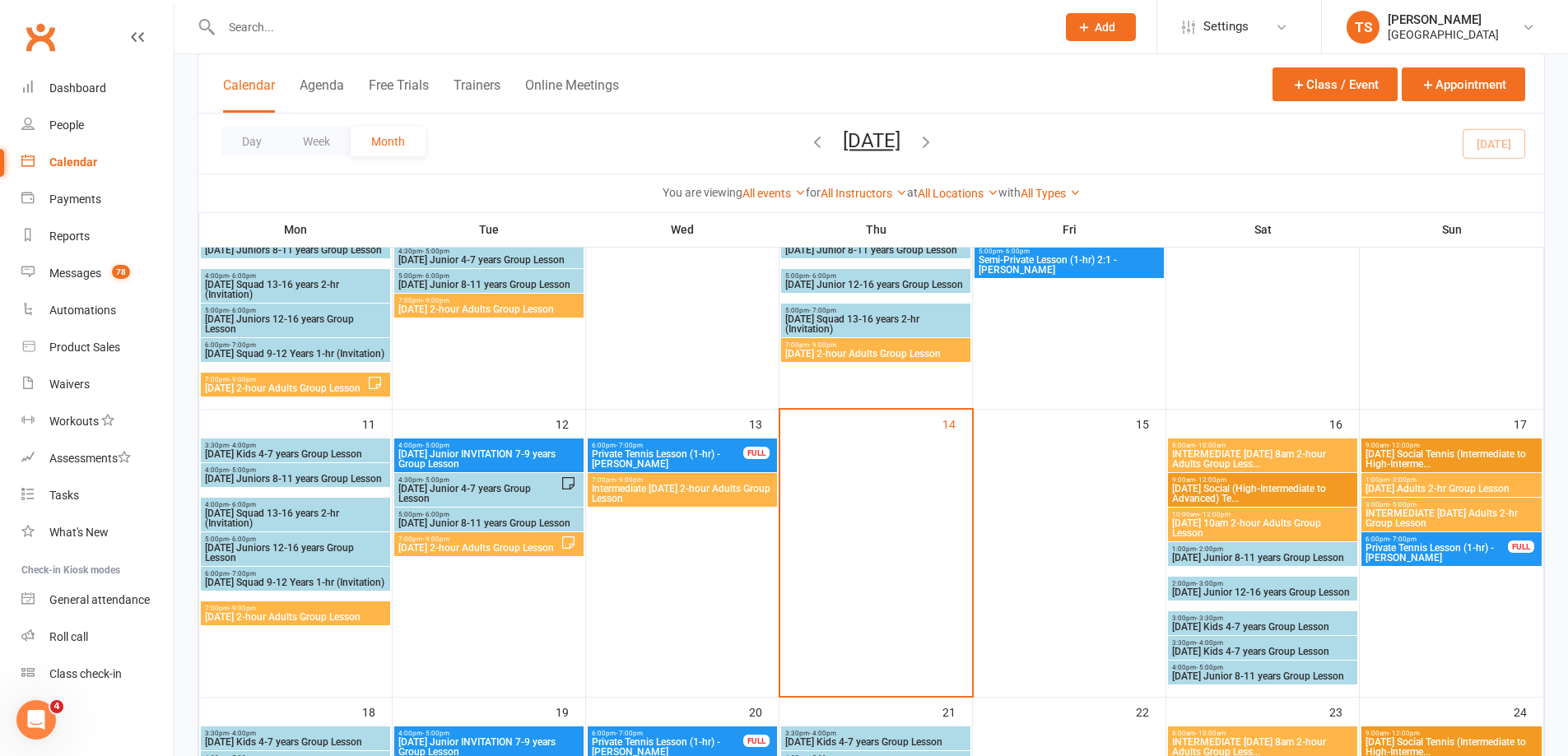
click at [1257, 521] on span "[DATE] 10am 2-hour Adults Group Lesson" at bounding box center [1262, 528] width 183 height 19
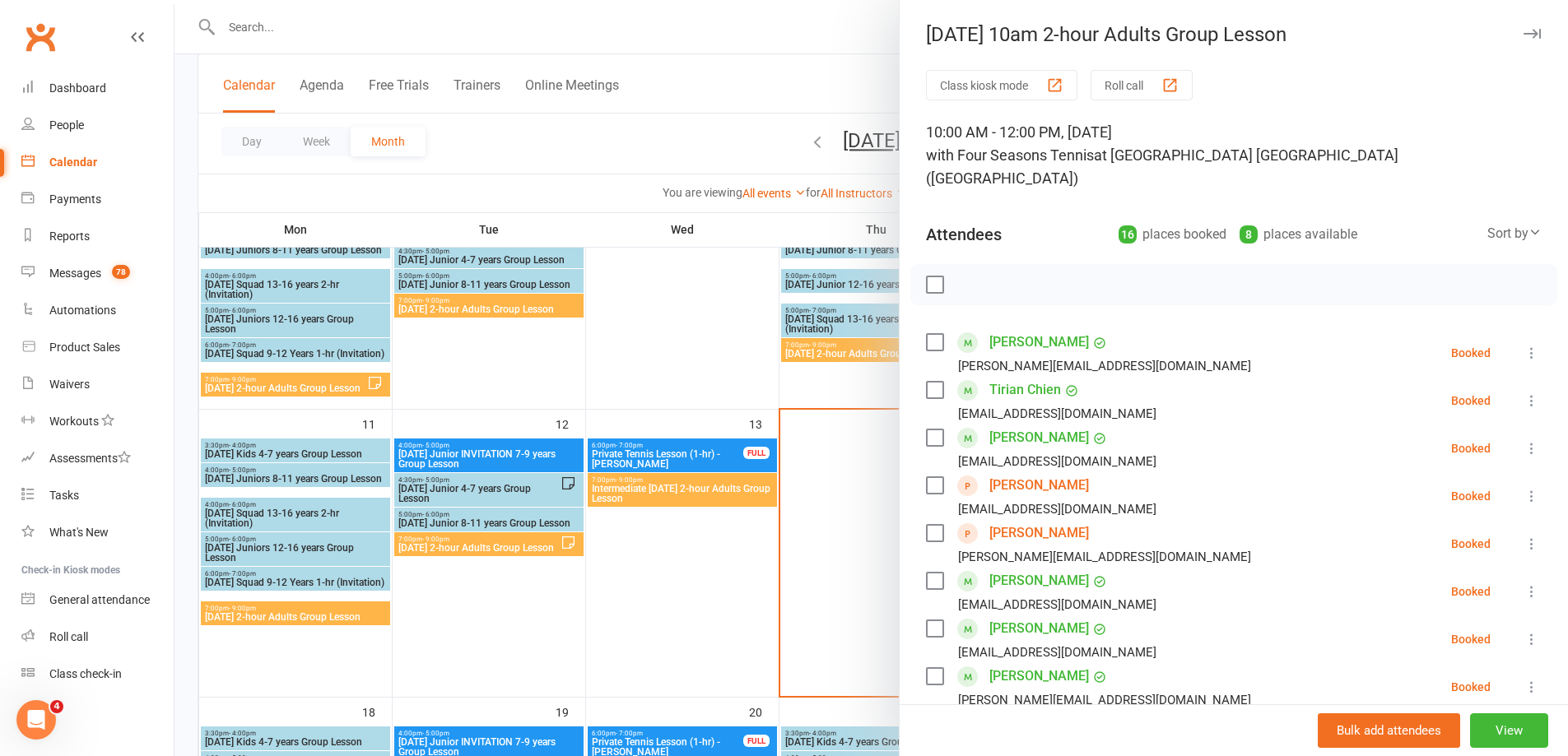
click at [710, 575] on div at bounding box center [871, 378] width 1393 height 756
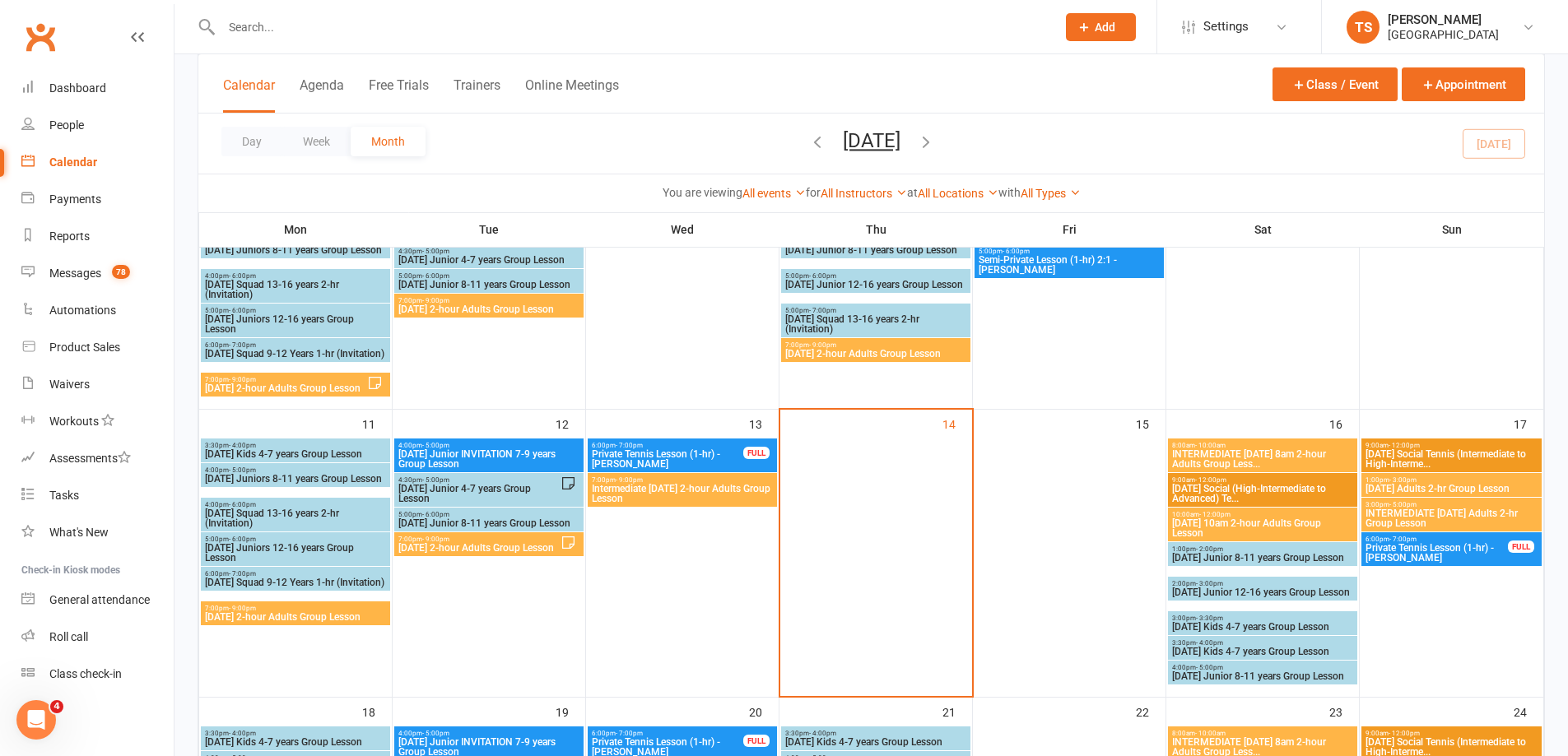
click at [1433, 483] on span "[DATE] Adults 2-hr Group Lesson" at bounding box center [1451, 488] width 174 height 10
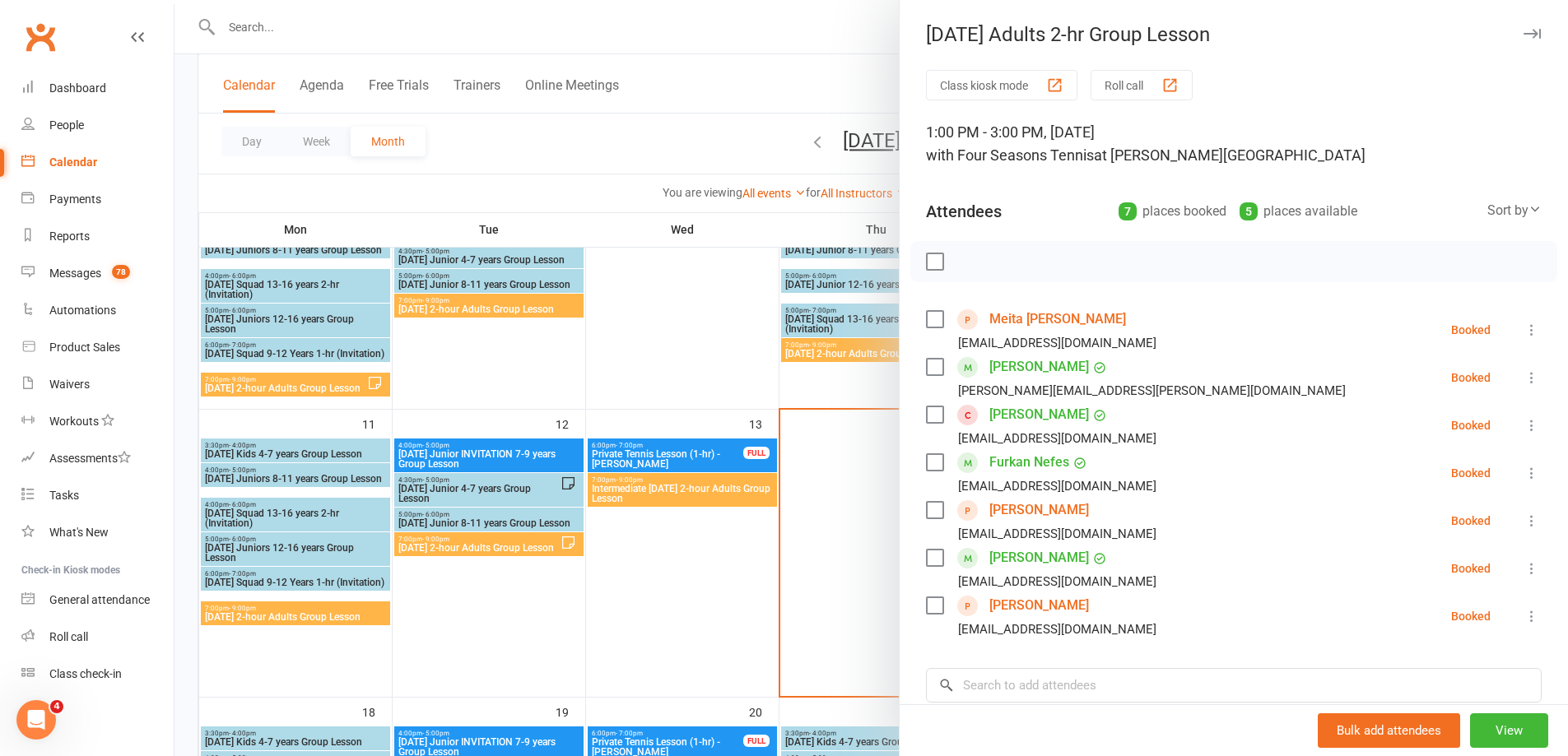
click at [808, 536] on div at bounding box center [871, 378] width 1393 height 756
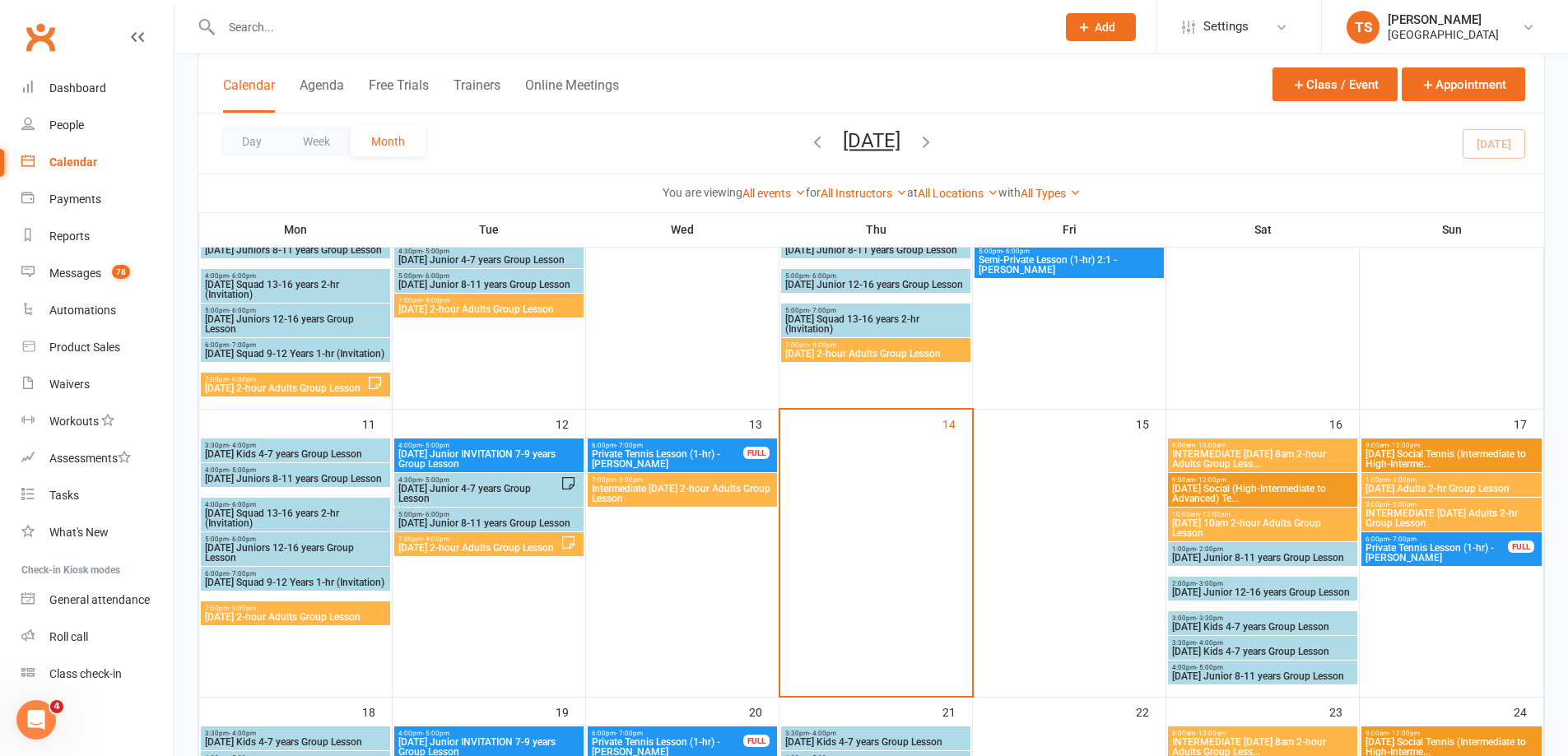
click at [1419, 517] on span "INTERMEDIATE [DATE] Adults 2-hr Group Lesson" at bounding box center [1451, 518] width 174 height 19
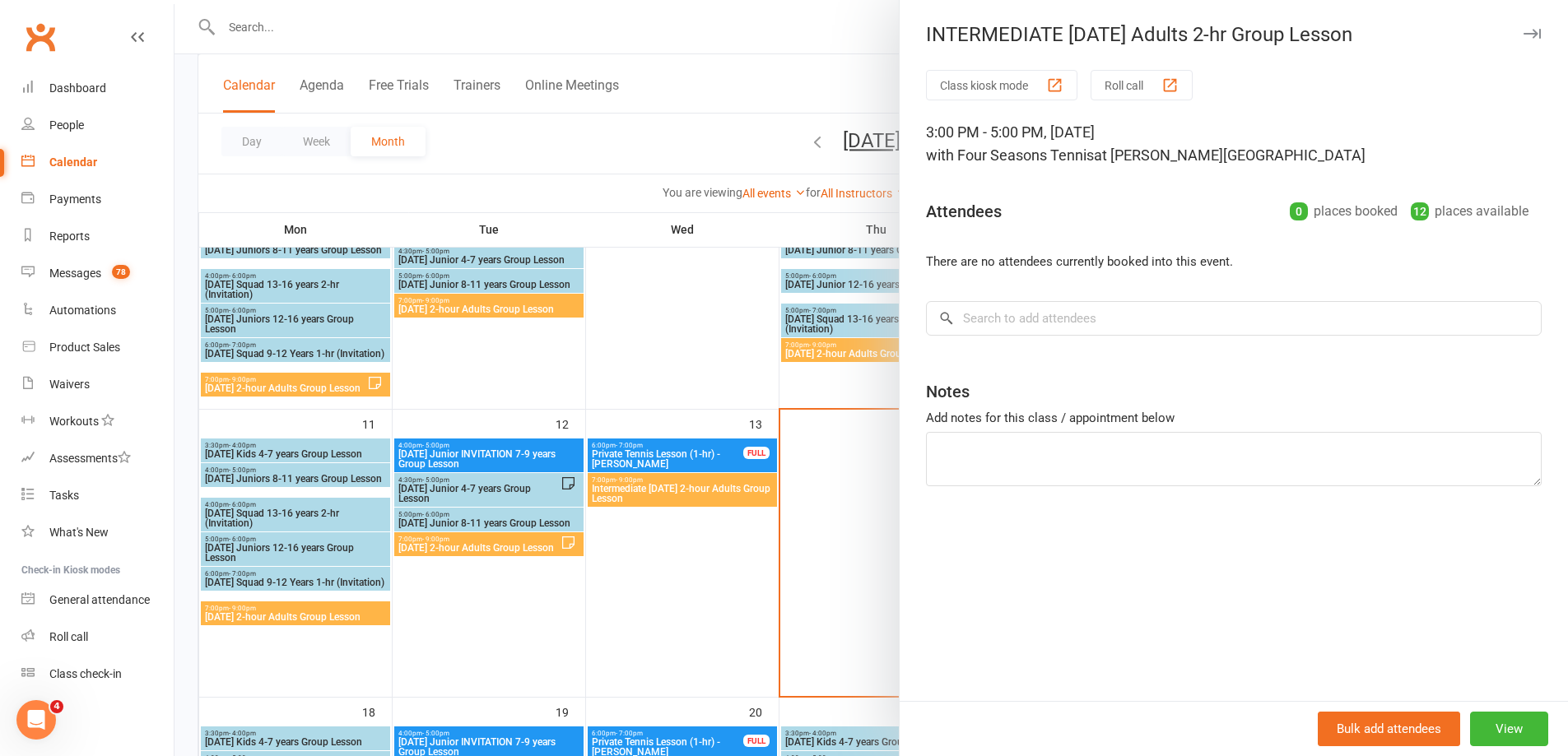
click at [692, 592] on div at bounding box center [871, 378] width 1393 height 756
